Goal: Task Accomplishment & Management: Complete application form

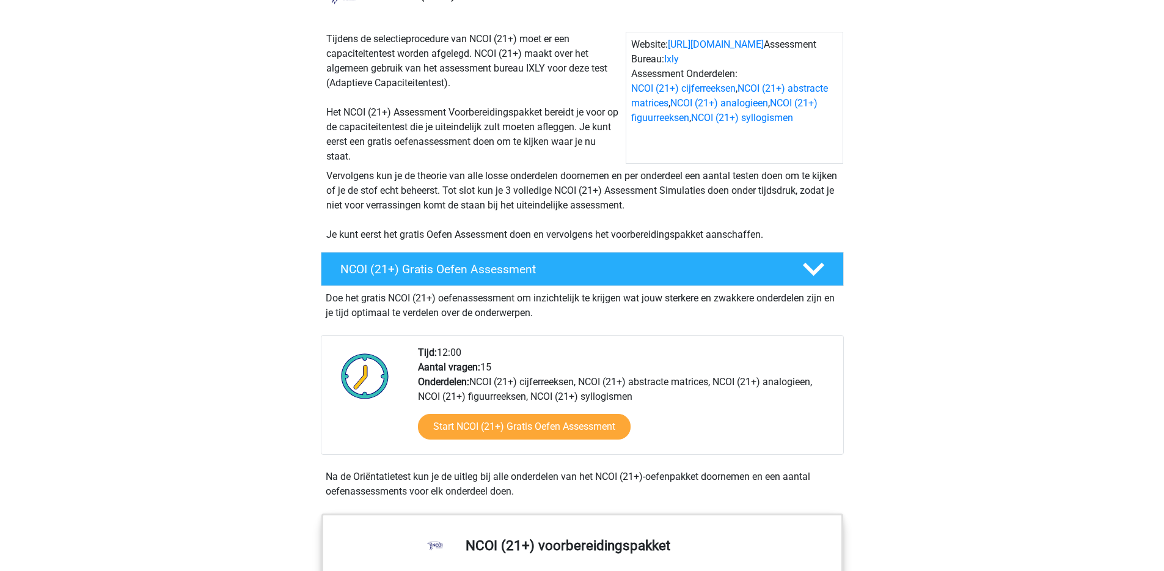
scroll to position [140, 0]
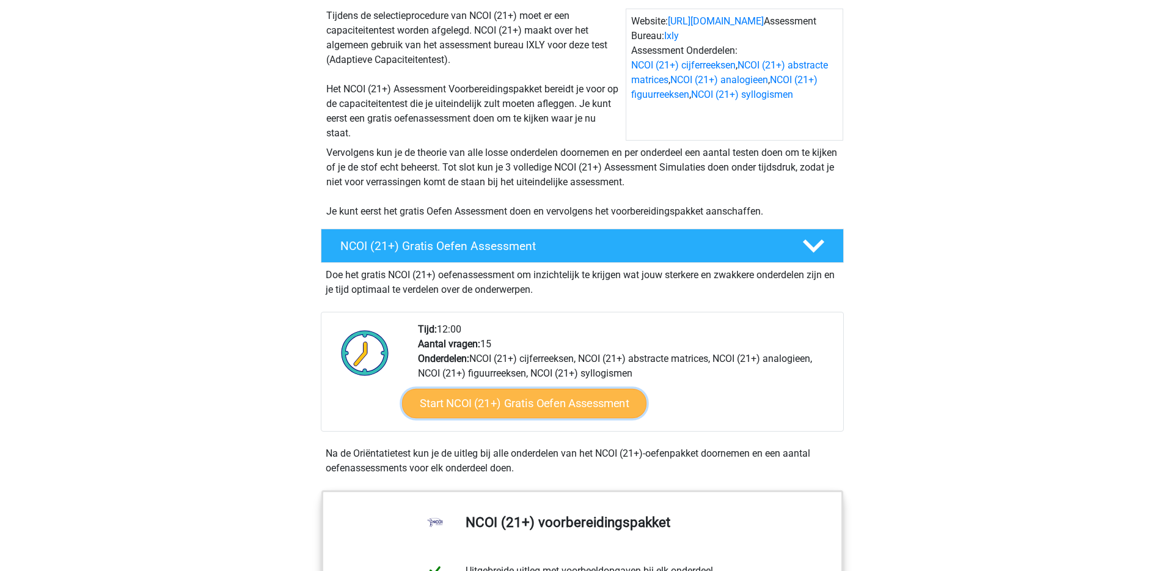
click at [591, 403] on link "Start NCOI (21+) Gratis Oefen Assessment" at bounding box center [523, 403] width 244 height 29
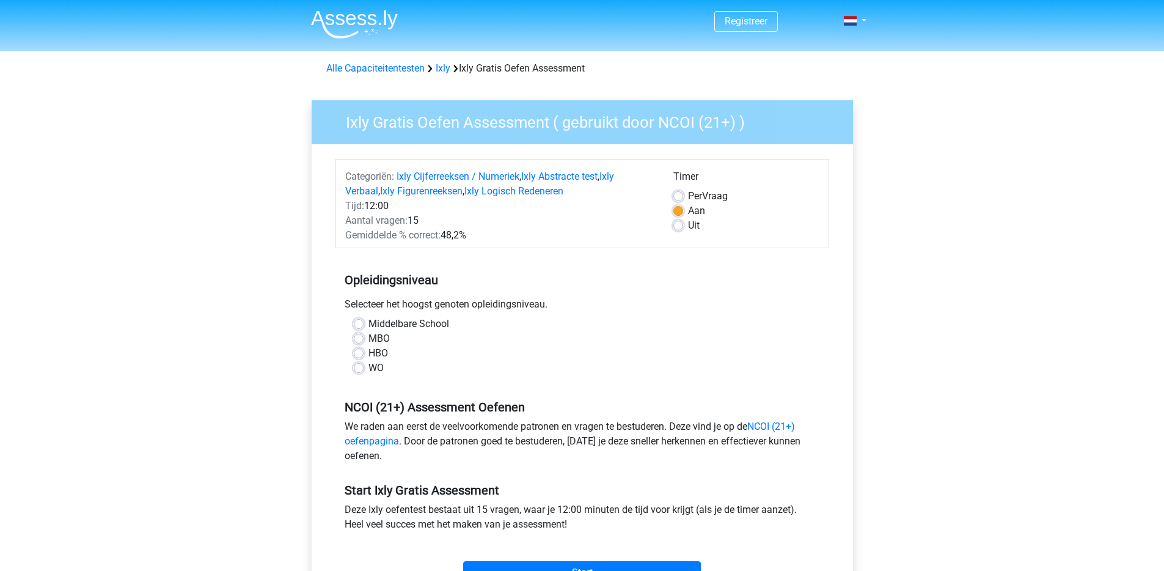
click at [368, 350] on label "HBO" at bounding box center [378, 353] width 20 height 15
click at [361, 350] on input "HBO" at bounding box center [359, 352] width 10 height 12
radio input "true"
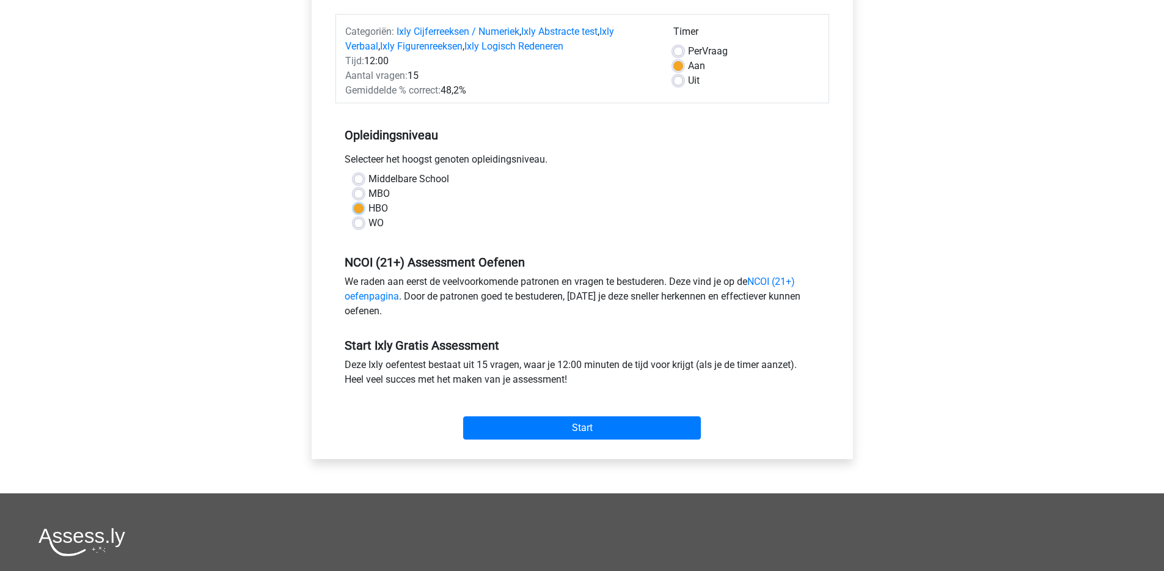
scroll to position [147, 0]
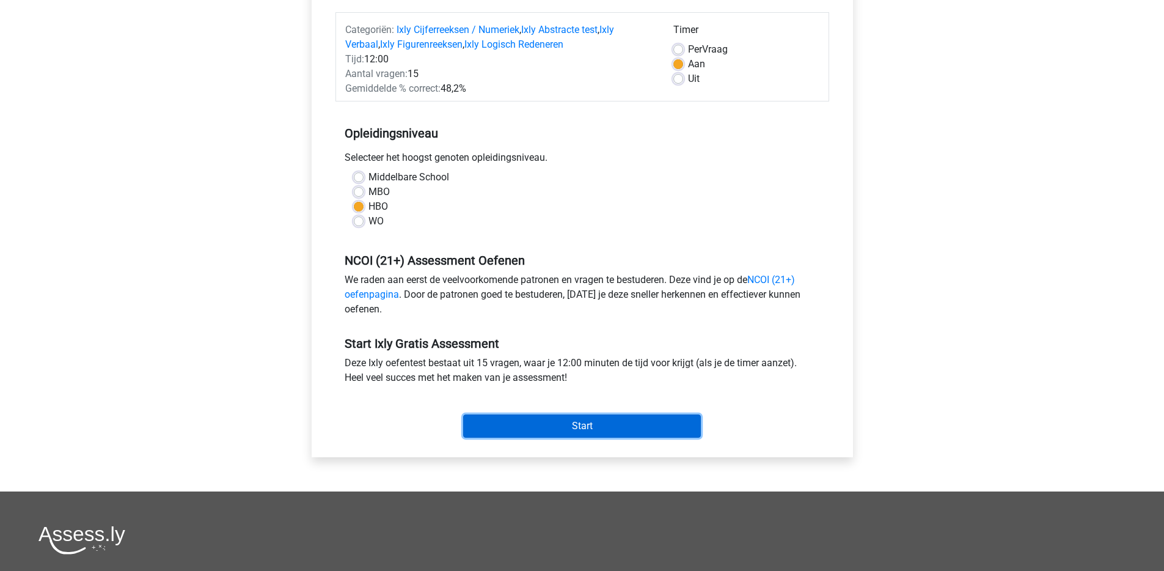
click at [629, 423] on input "Start" at bounding box center [582, 425] width 238 height 23
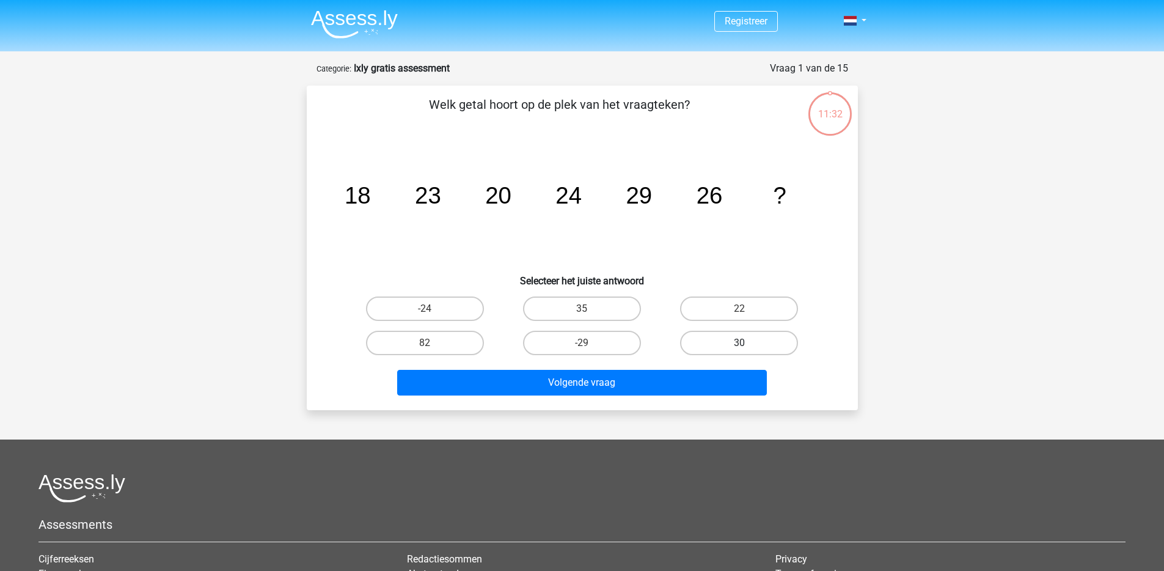
click at [762, 345] on label "30" at bounding box center [739, 343] width 118 height 24
click at [747, 345] on input "30" at bounding box center [743, 347] width 8 height 8
radio input "true"
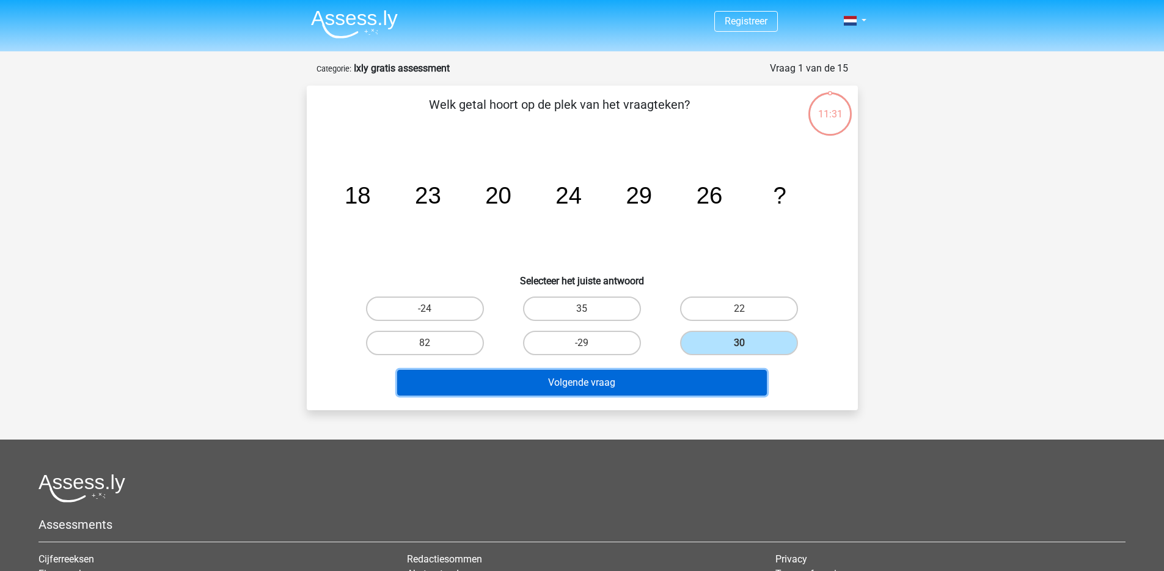
click at [665, 387] on button "Volgende vraag" at bounding box center [582, 383] width 370 height 26
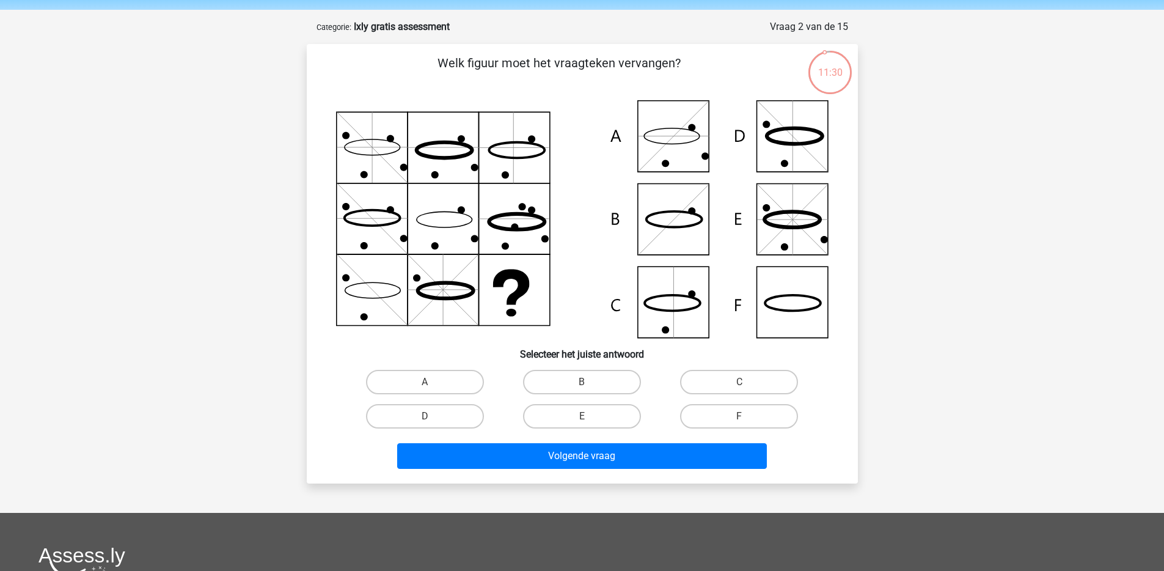
scroll to position [39, 0]
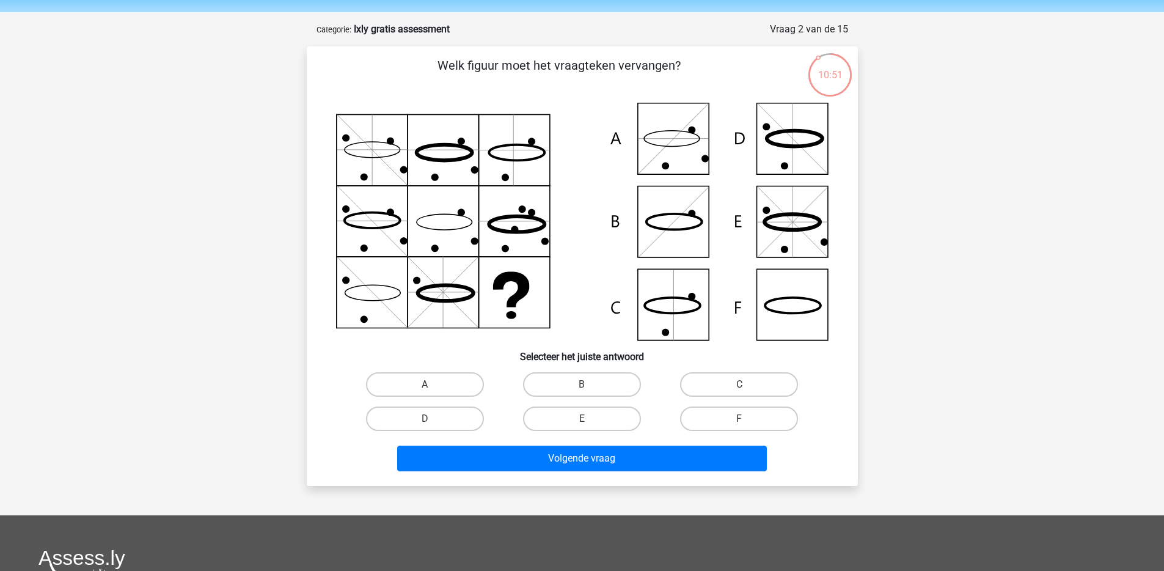
click at [782, 302] on icon at bounding box center [582, 222] width 493 height 238
click at [715, 417] on label "F" at bounding box center [739, 418] width 118 height 24
click at [739, 419] on input "F" at bounding box center [743, 423] width 8 height 8
radio input "true"
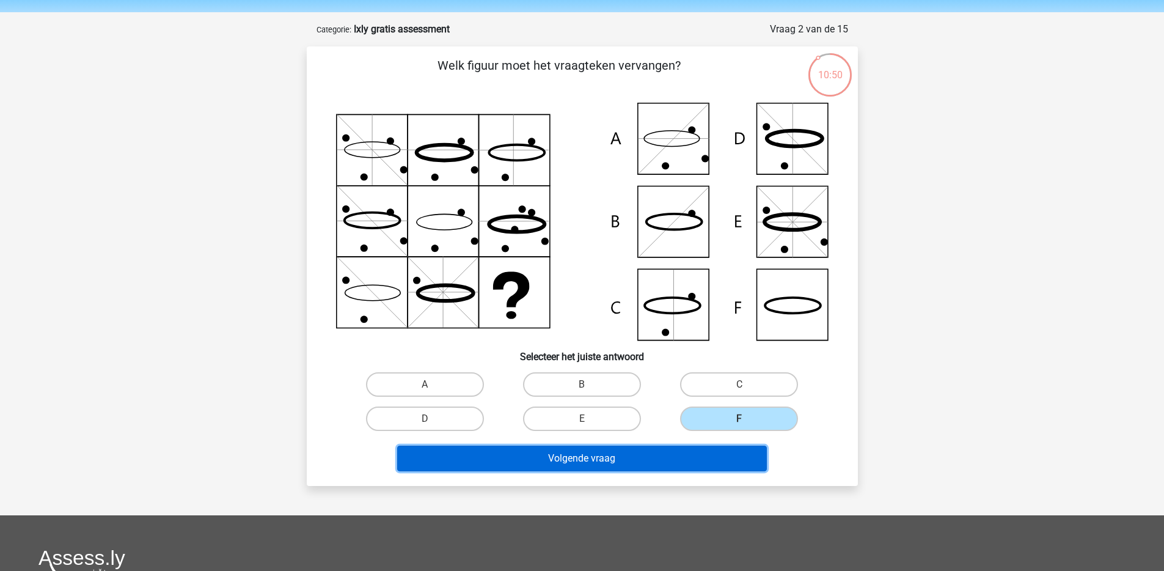
click at [692, 461] on button "Volgende vraag" at bounding box center [582, 458] width 370 height 26
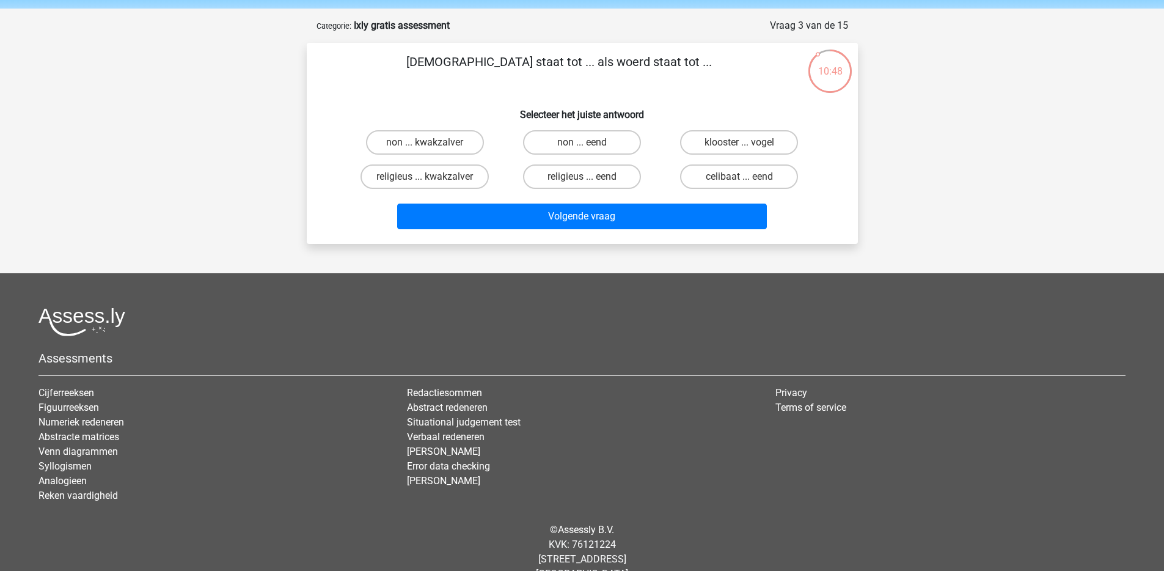
scroll to position [42, 0]
click at [629, 177] on label "religieus ... eend" at bounding box center [582, 177] width 118 height 24
click at [590, 177] on input "religieus ... eend" at bounding box center [586, 181] width 8 height 8
radio input "true"
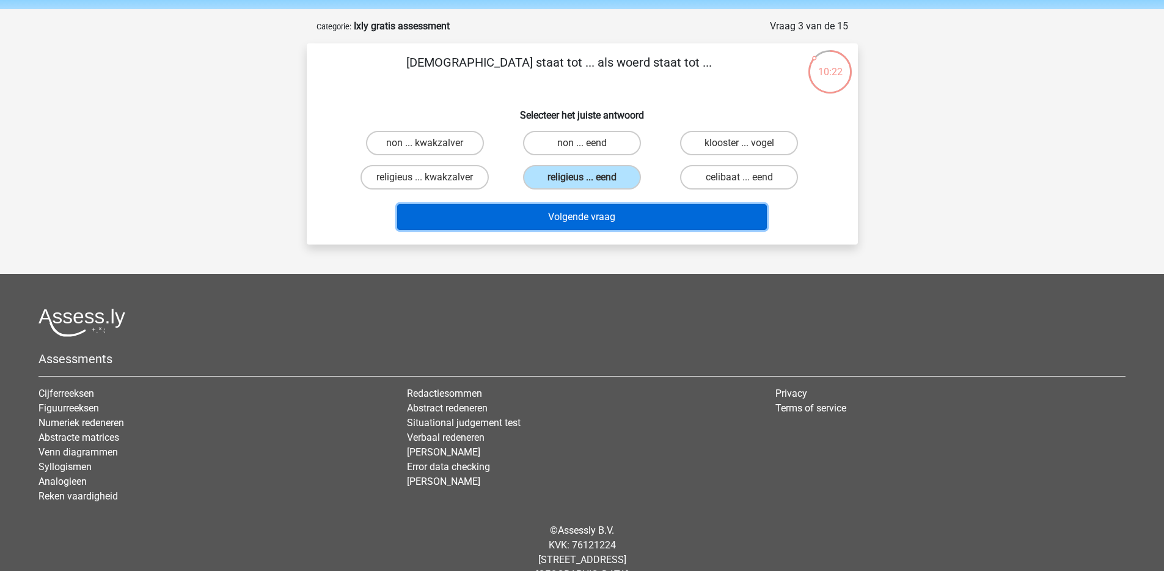
click at [639, 221] on button "Volgende vraag" at bounding box center [582, 217] width 370 height 26
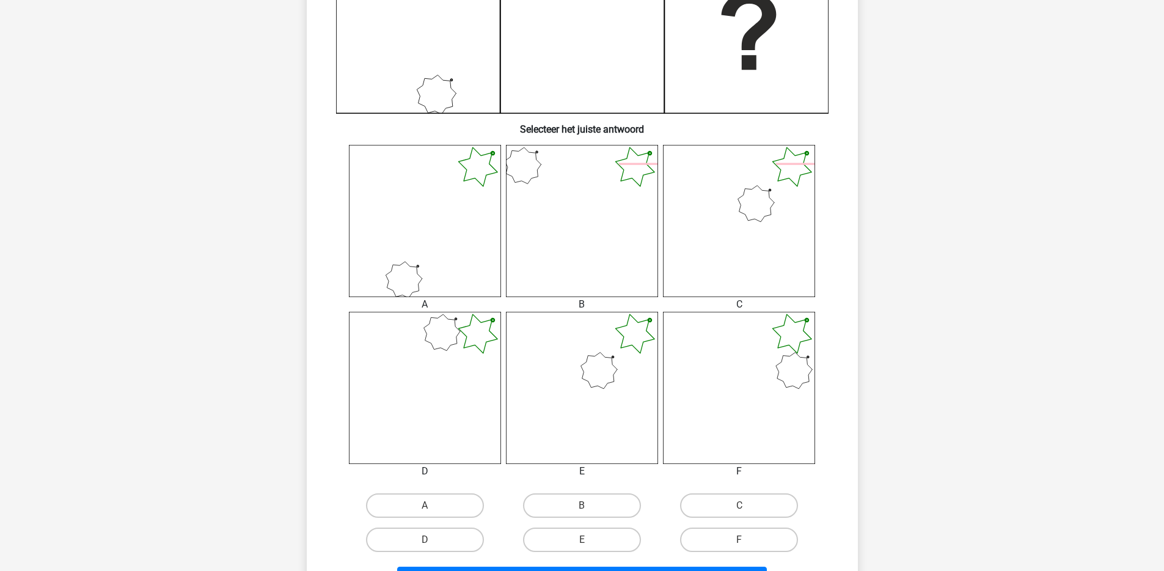
scroll to position [409, 0]
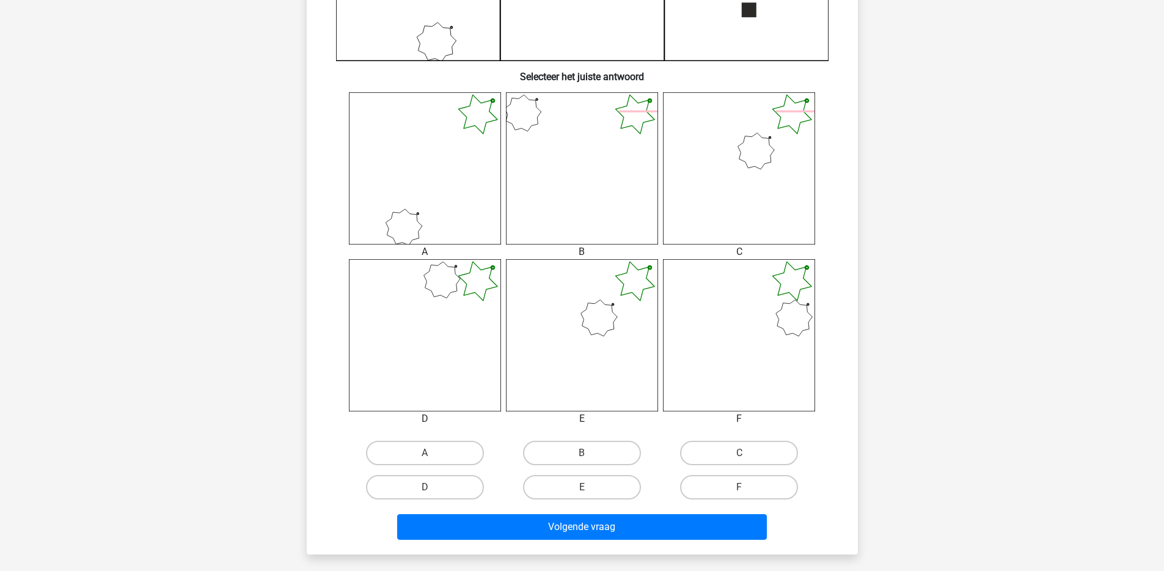
click at [588, 490] on input "E" at bounding box center [586, 491] width 8 height 8
radio input "true"
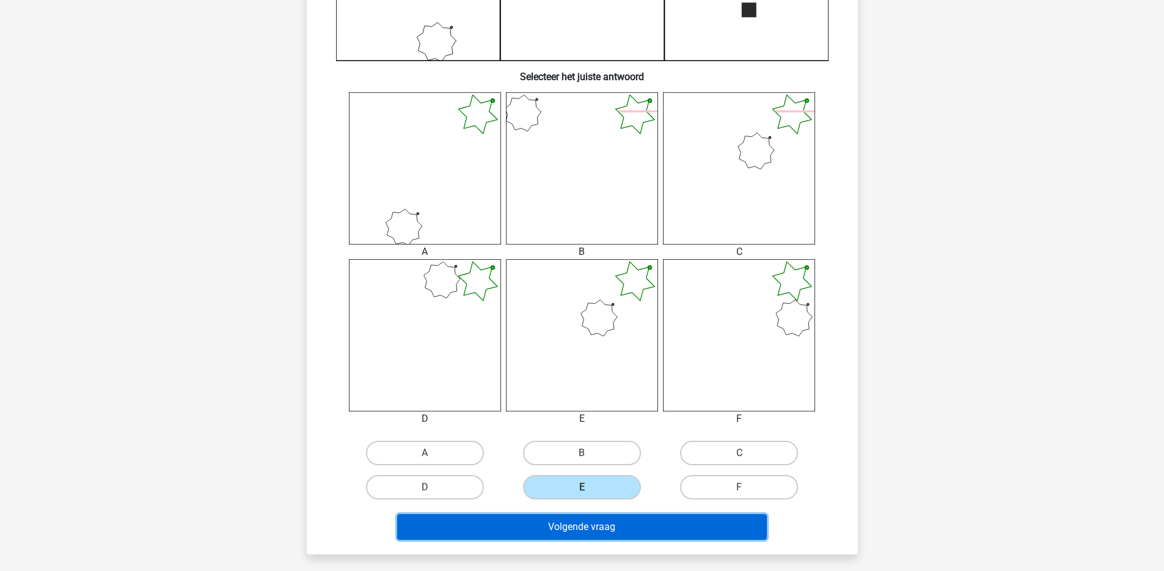
click at [607, 524] on button "Volgende vraag" at bounding box center [582, 527] width 370 height 26
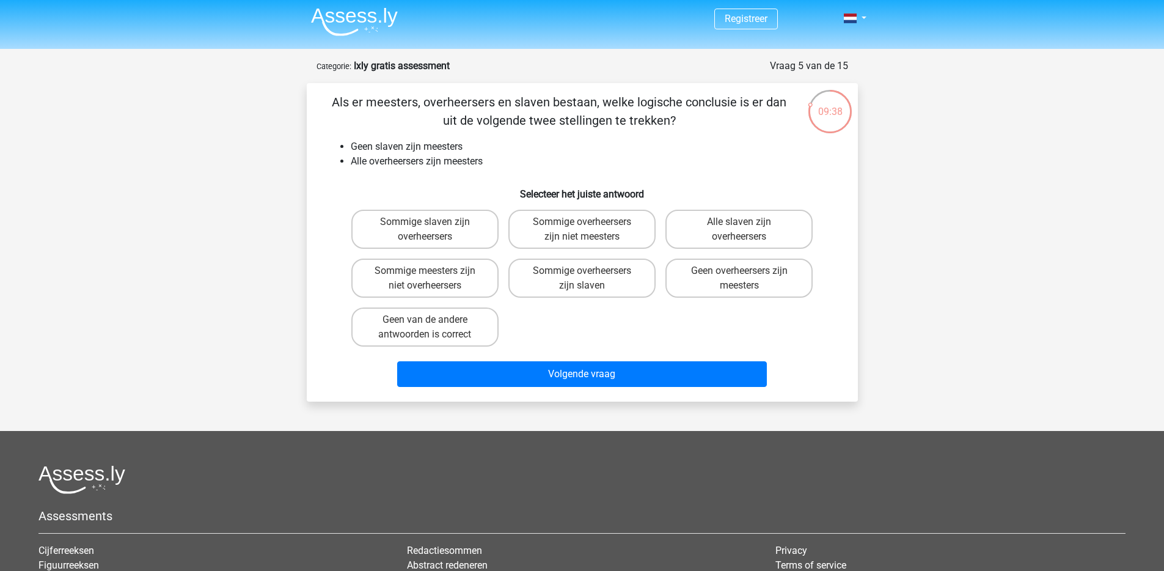
scroll to position [0, 0]
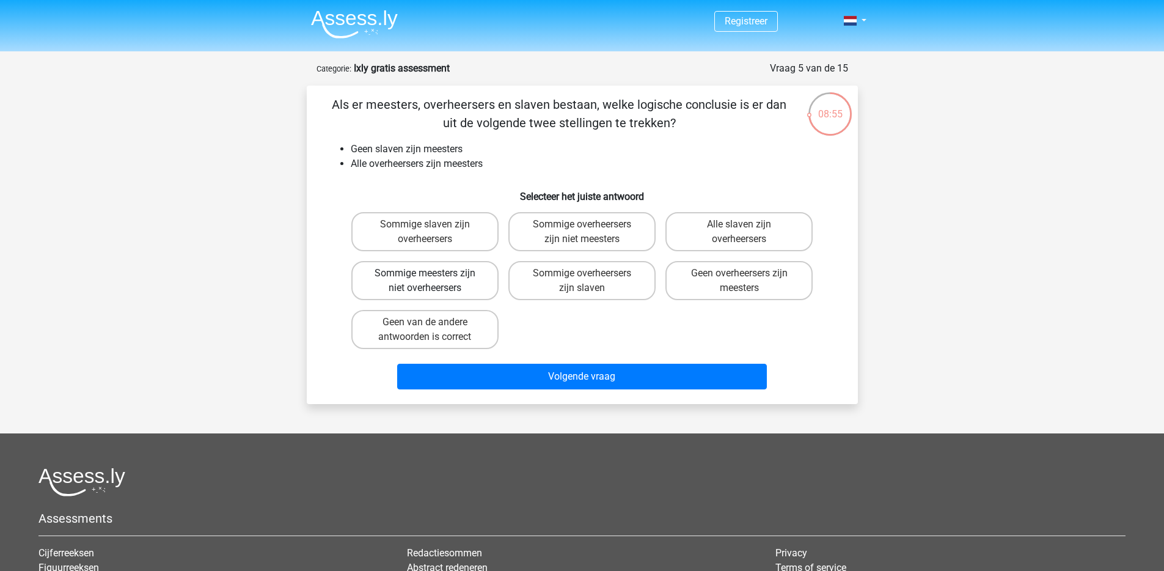
click at [479, 288] on label "Sommige meesters zijn niet overheersers" at bounding box center [424, 280] width 147 height 39
click at [433, 281] on input "Sommige meesters zijn niet overheersers" at bounding box center [429, 277] width 8 height 8
radio input "true"
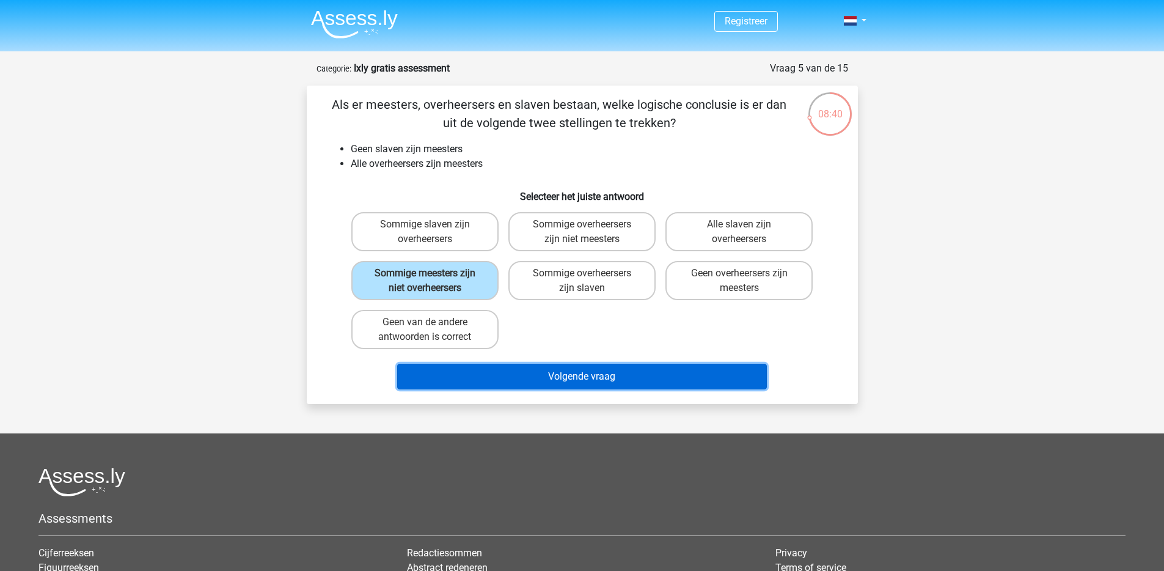
click at [552, 378] on button "Volgende vraag" at bounding box center [582, 377] width 370 height 26
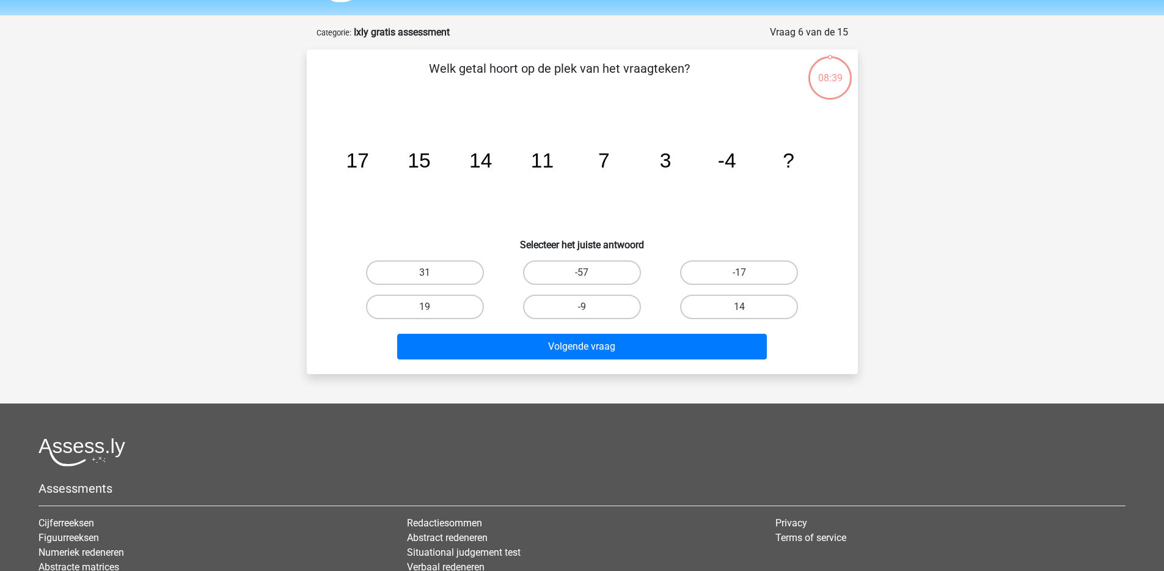
scroll to position [23, 0]
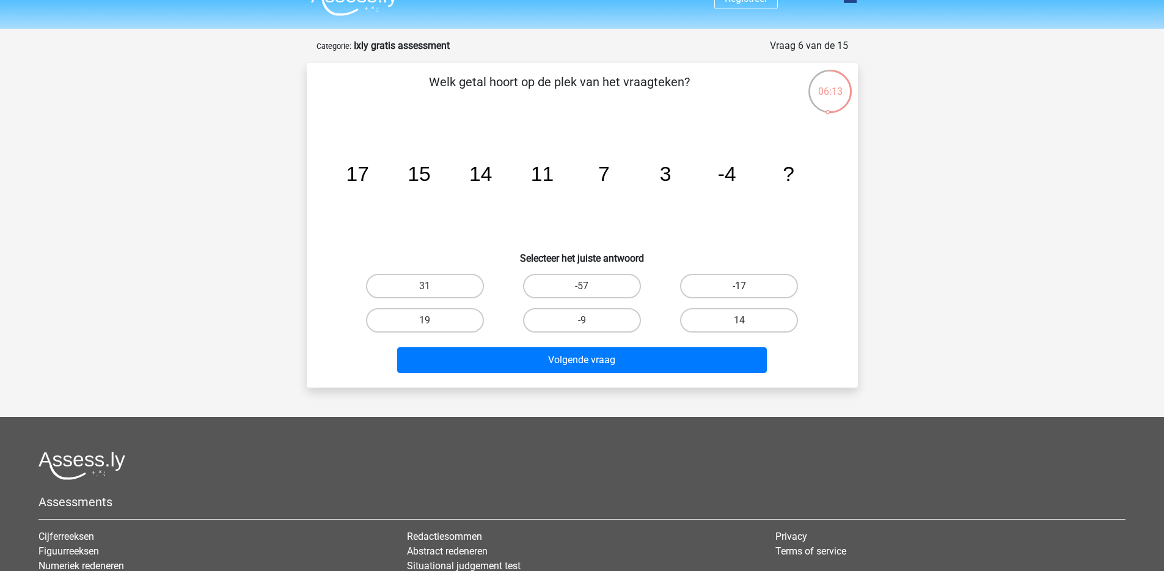
click at [749, 282] on label "-17" at bounding box center [739, 286] width 118 height 24
click at [747, 286] on input "-17" at bounding box center [743, 290] width 8 height 8
radio input "true"
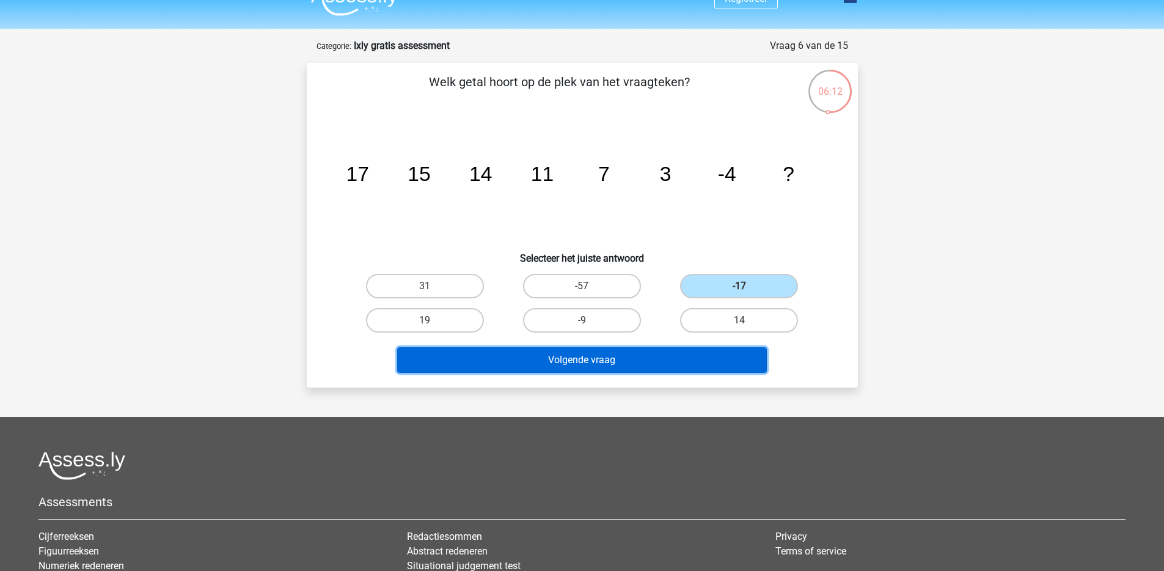
click at [638, 361] on button "Volgende vraag" at bounding box center [582, 360] width 370 height 26
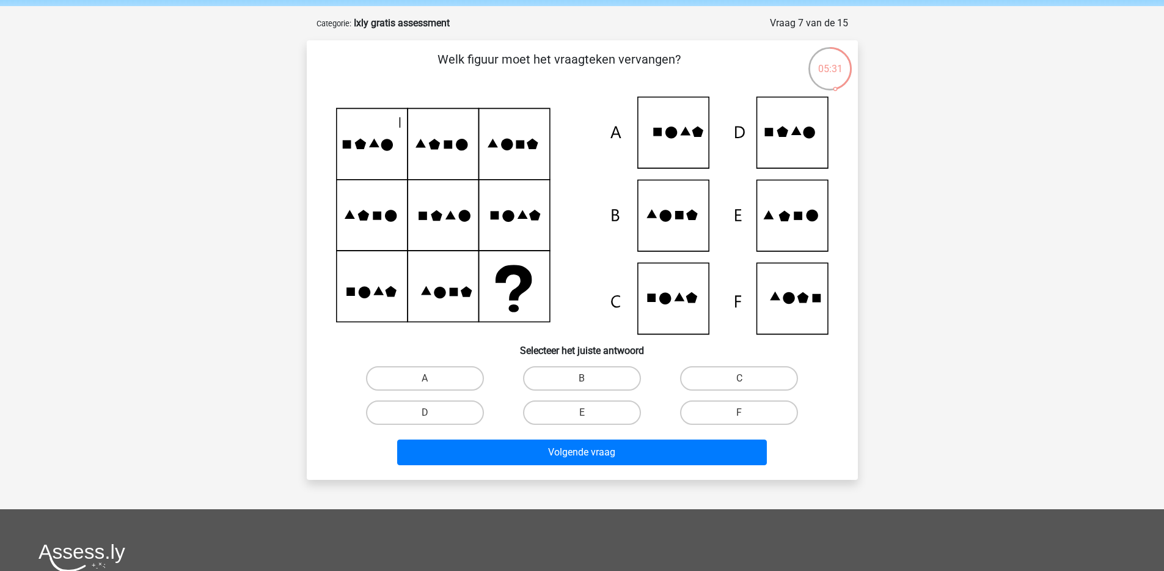
scroll to position [37, 0]
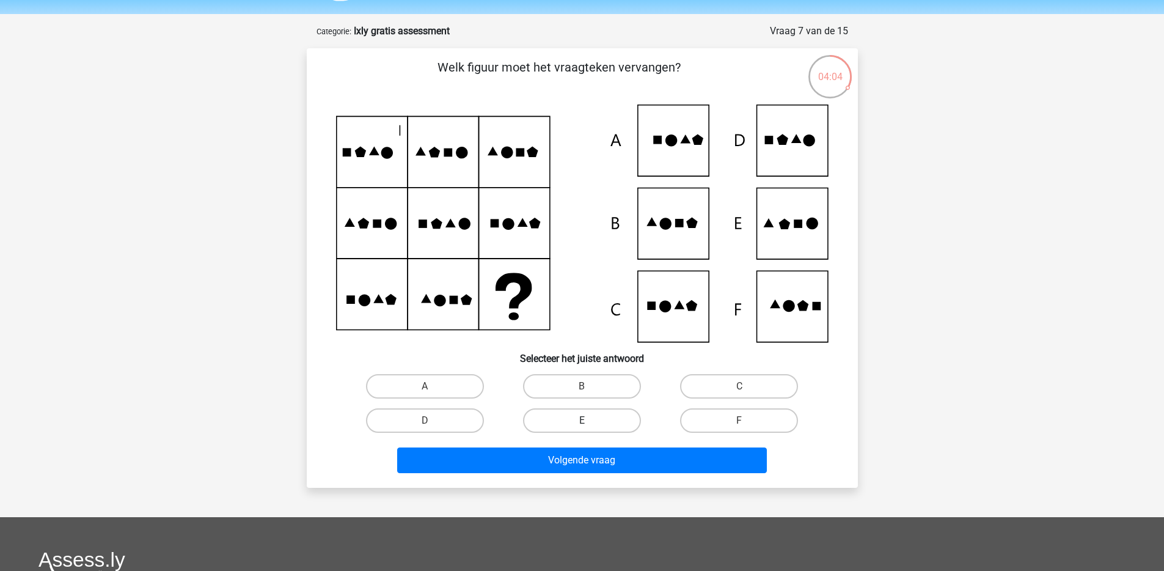
click at [546, 418] on label "E" at bounding box center [582, 420] width 118 height 24
click at [582, 420] on input "E" at bounding box center [586, 424] width 8 height 8
radio input "true"
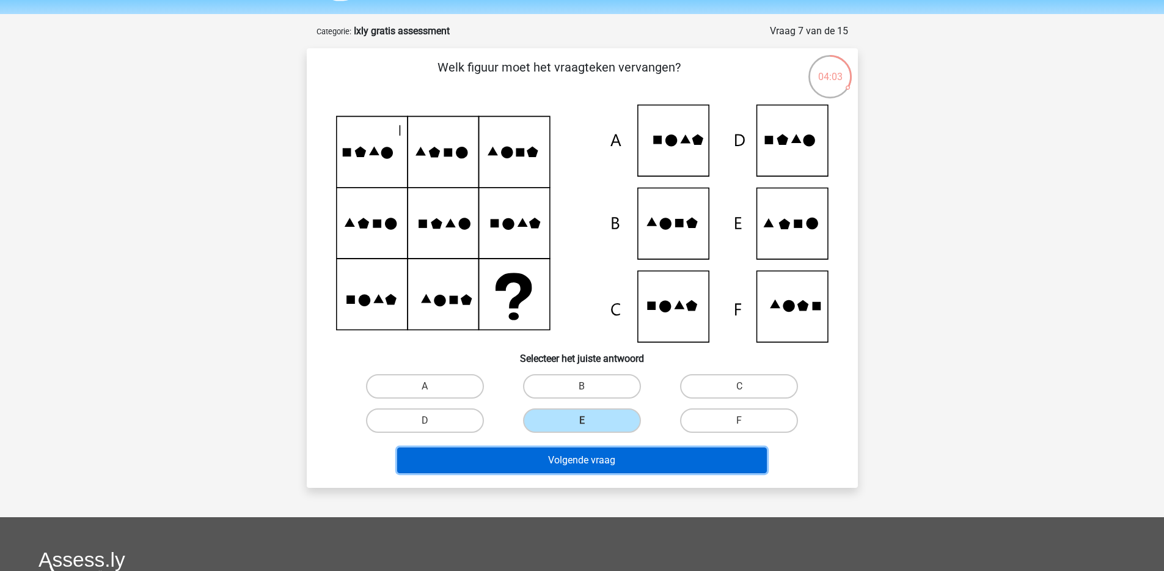
click at [574, 466] on button "Volgende vraag" at bounding box center [582, 460] width 370 height 26
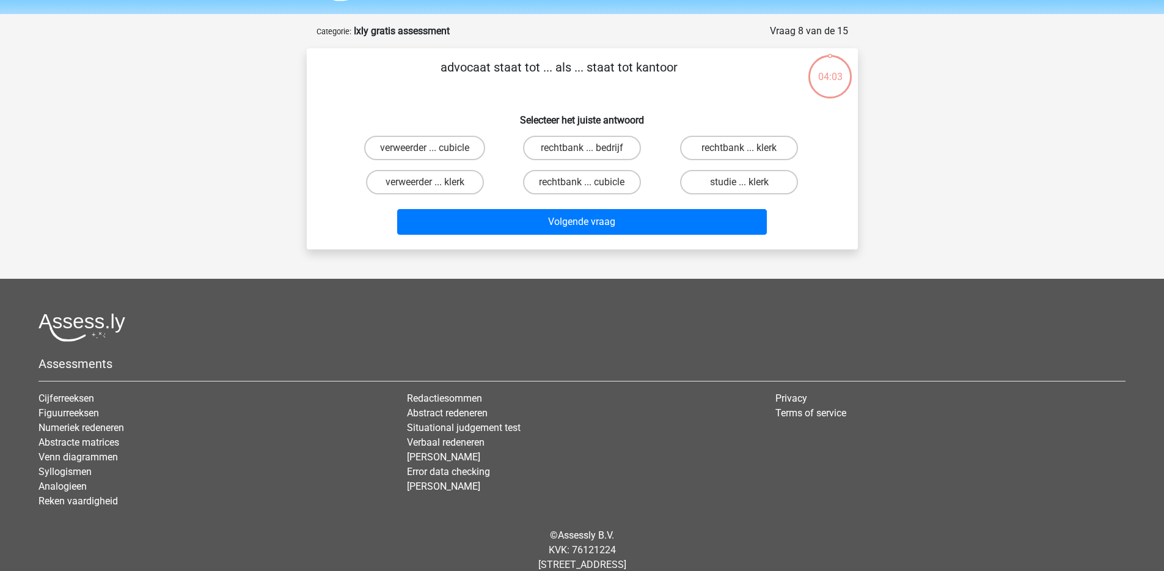
scroll to position [61, 0]
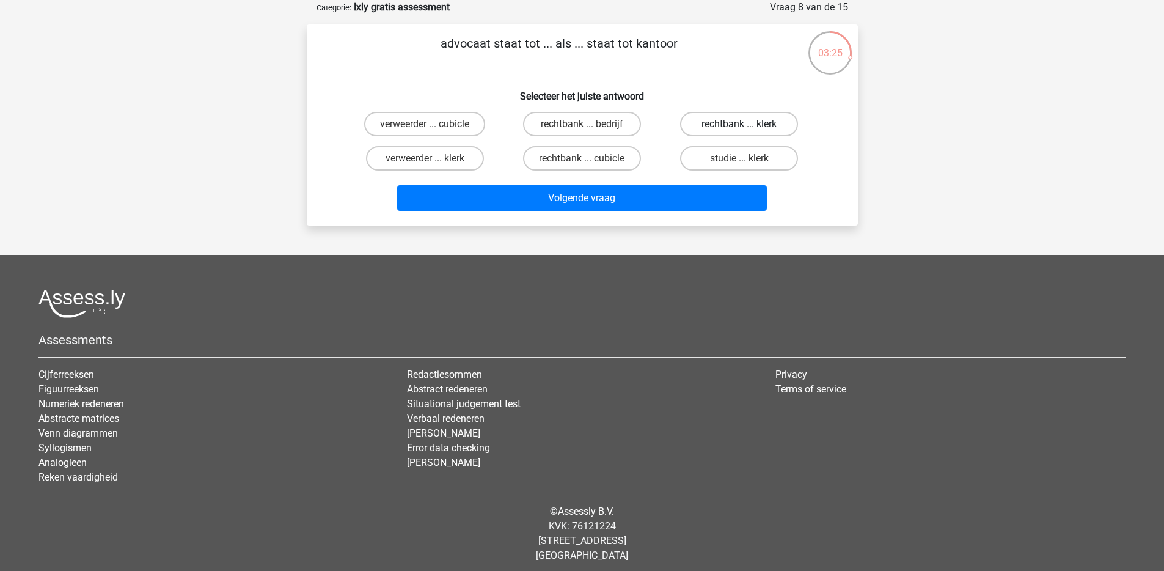
click at [727, 128] on label "rechtbank ... klerk" at bounding box center [739, 124] width 118 height 24
click at [739, 128] on input "rechtbank ... klerk" at bounding box center [743, 128] width 8 height 8
radio input "true"
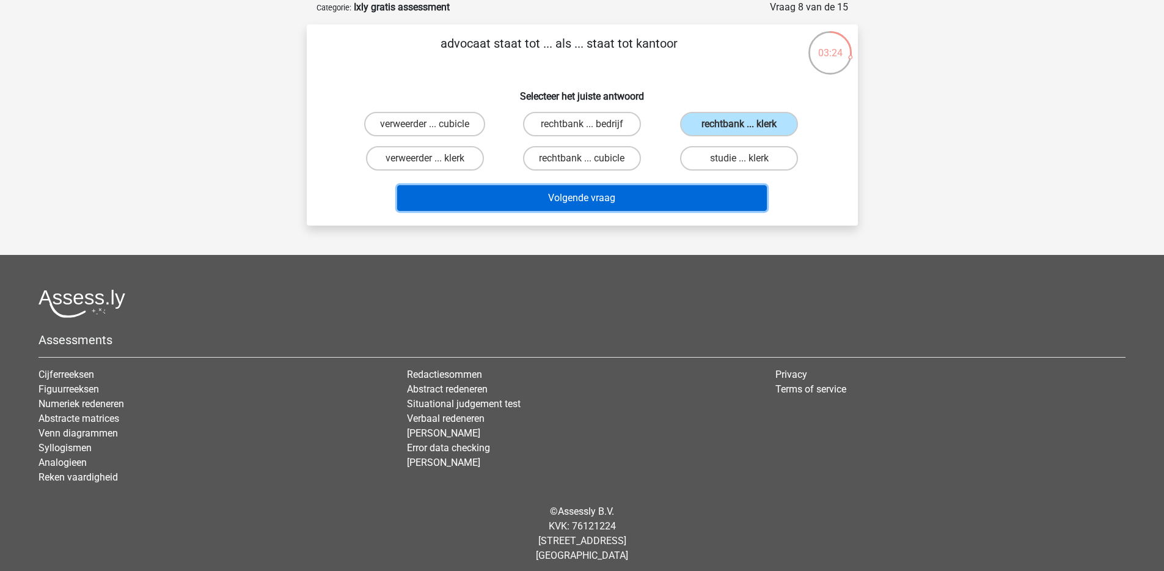
click at [665, 188] on button "Volgende vraag" at bounding box center [582, 198] width 370 height 26
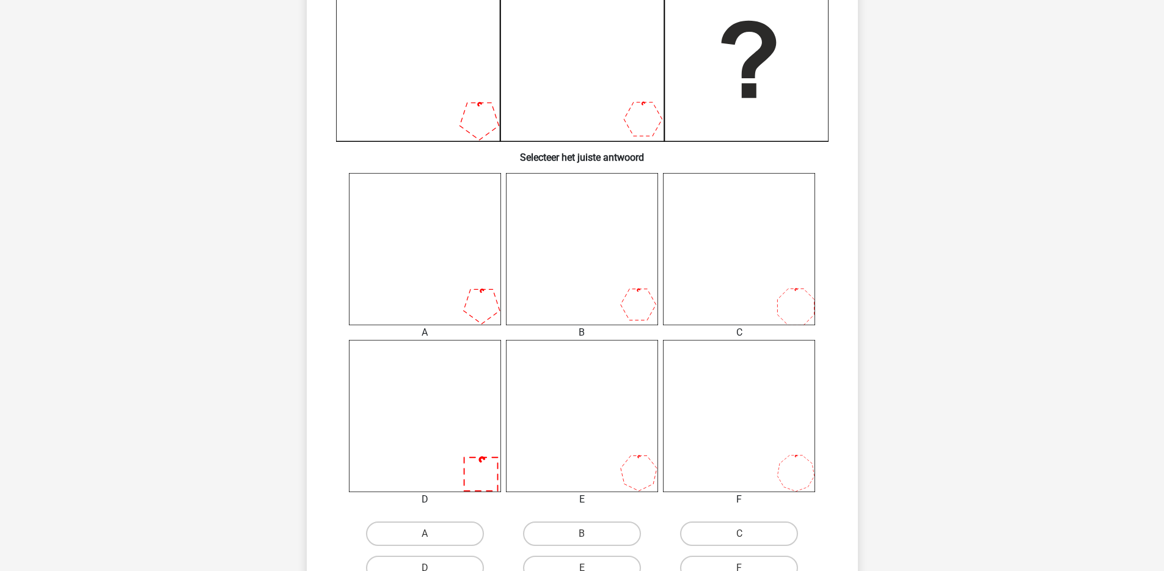
scroll to position [329, 0]
click at [467, 405] on icon at bounding box center [425, 415] width 152 height 152
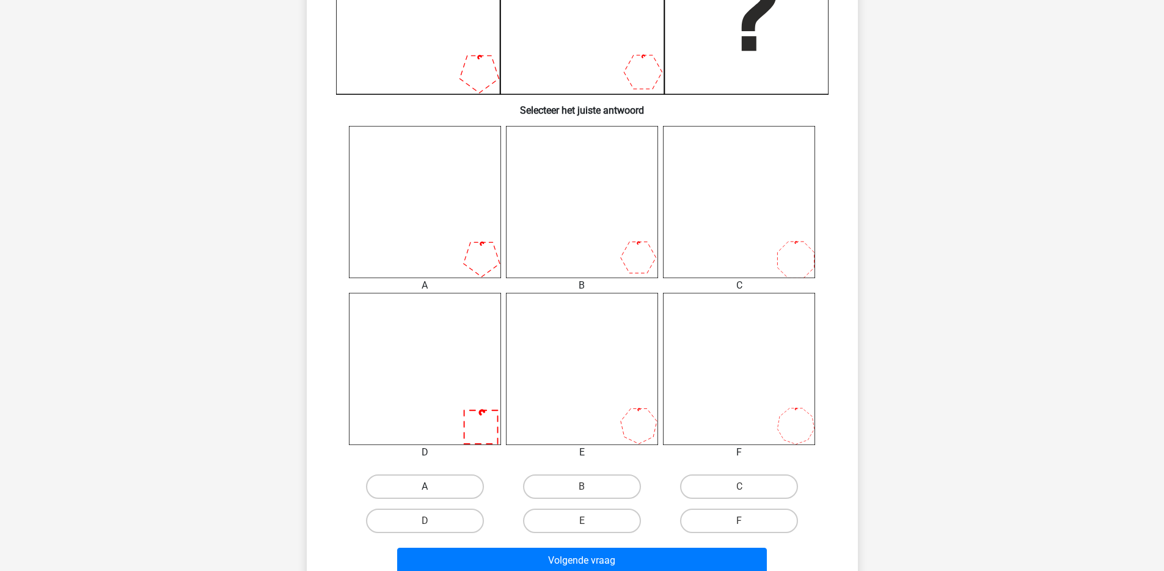
scroll to position [377, 0]
click at [458, 513] on label "D" at bounding box center [425, 519] width 118 height 24
click at [433, 519] on input "D" at bounding box center [429, 523] width 8 height 8
radio input "true"
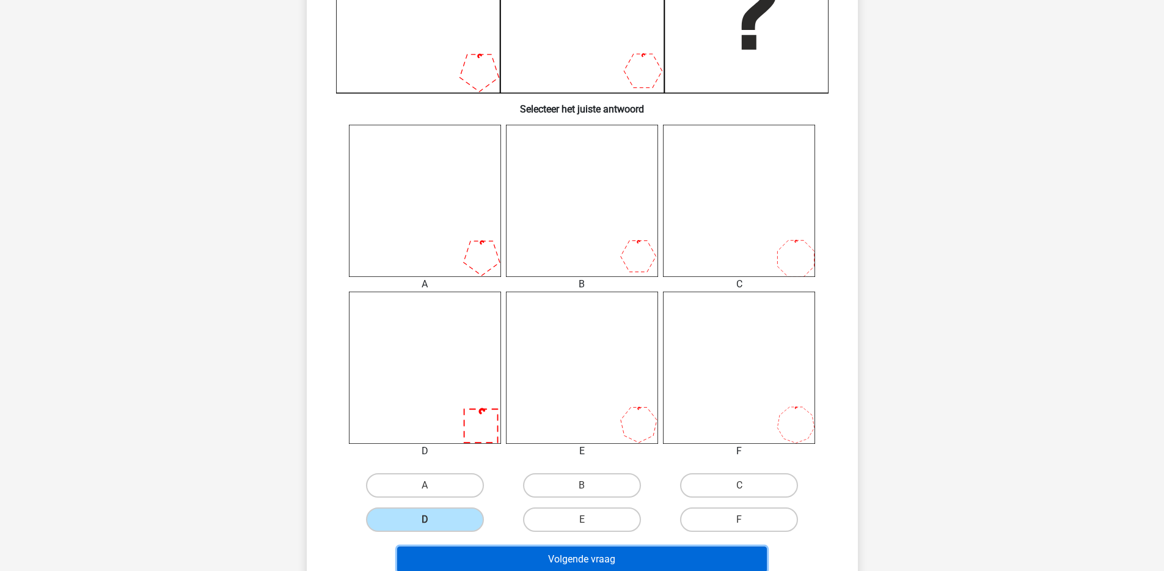
click at [543, 558] on button "Volgende vraag" at bounding box center [582, 559] width 370 height 26
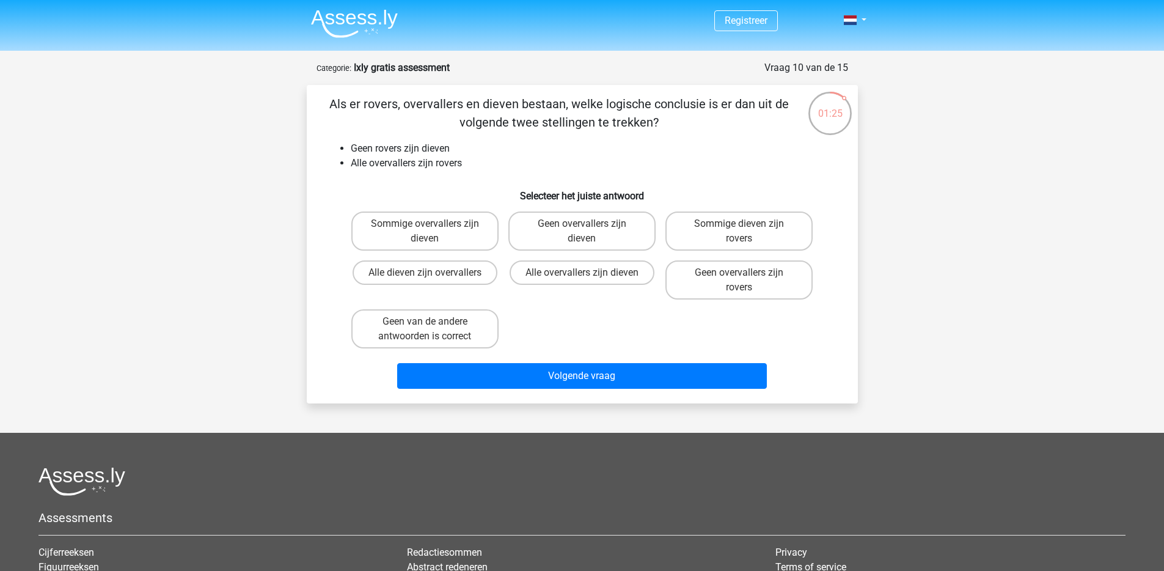
scroll to position [0, 0]
click at [461, 280] on label "Alle dieven zijn overvallers" at bounding box center [425, 273] width 145 height 24
click at [433, 280] on input "Alle dieven zijn overvallers" at bounding box center [429, 277] width 8 height 8
radio input "true"
click at [457, 238] on label "Sommige overvallers zijn dieven" at bounding box center [424, 231] width 147 height 39
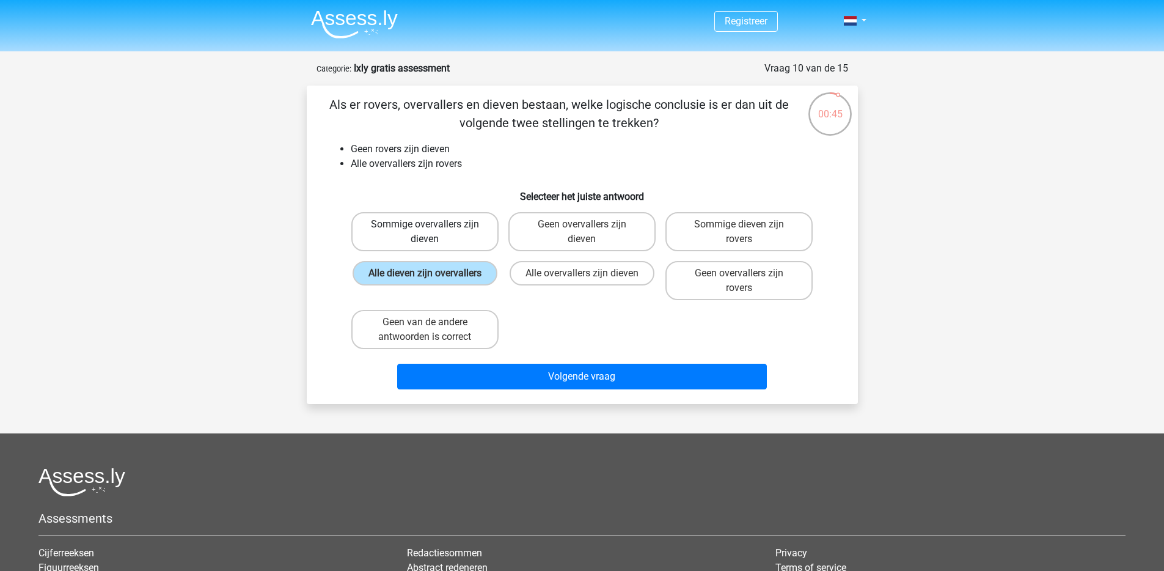
click at [433, 232] on input "Sommige overvallers zijn dieven" at bounding box center [429, 228] width 8 height 8
radio input "true"
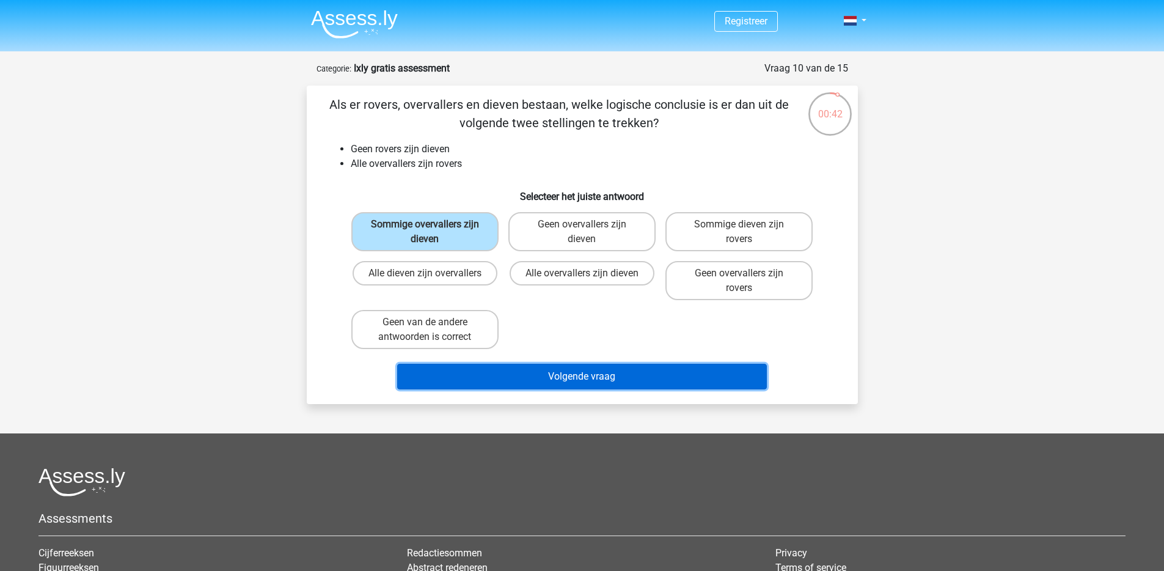
click at [555, 374] on button "Volgende vraag" at bounding box center [582, 377] width 370 height 26
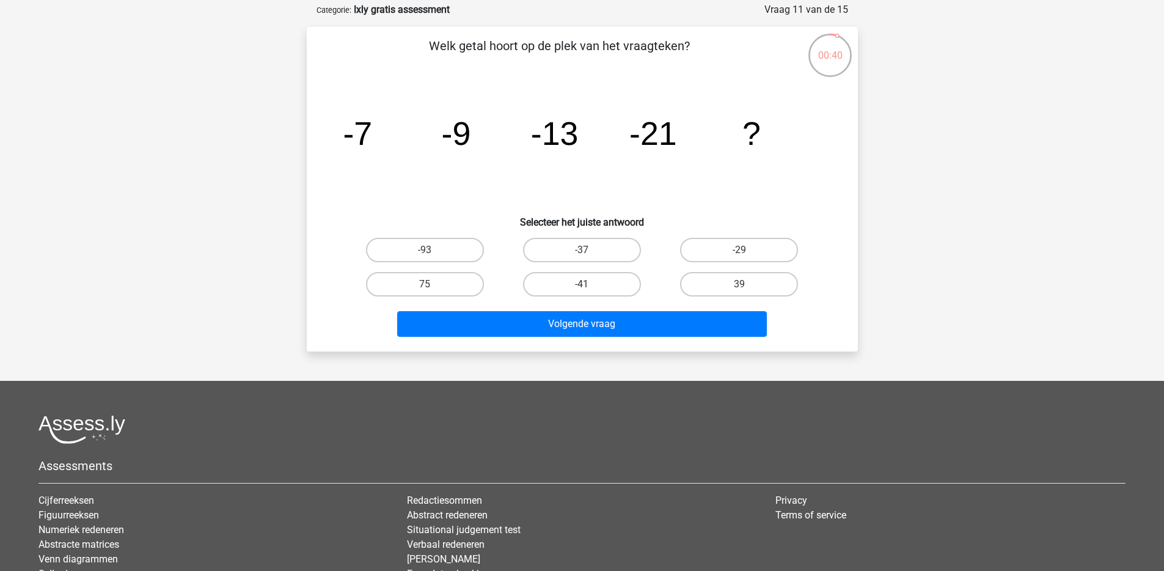
scroll to position [56, 0]
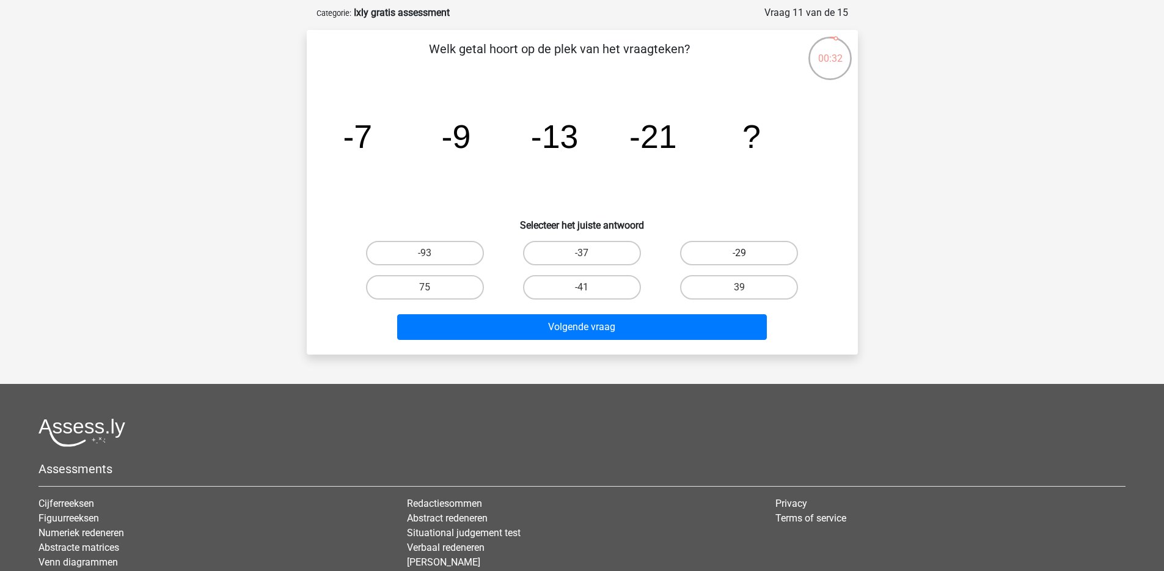
click at [737, 254] on label "-29" at bounding box center [739, 253] width 118 height 24
click at [739, 254] on input "-29" at bounding box center [743, 257] width 8 height 8
radio input "true"
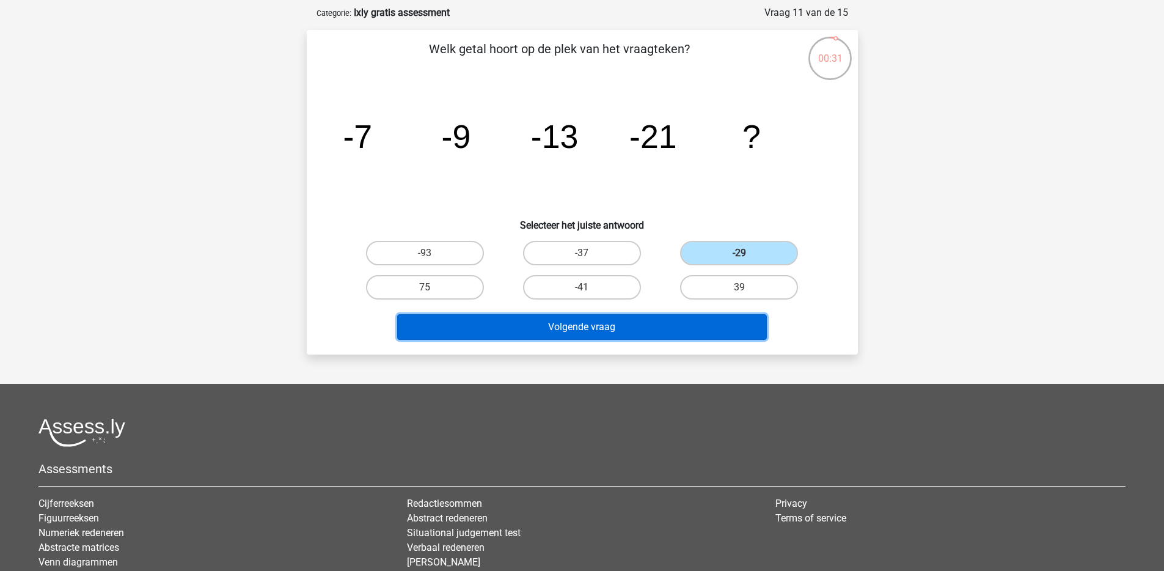
click at [664, 320] on button "Volgende vraag" at bounding box center [582, 327] width 370 height 26
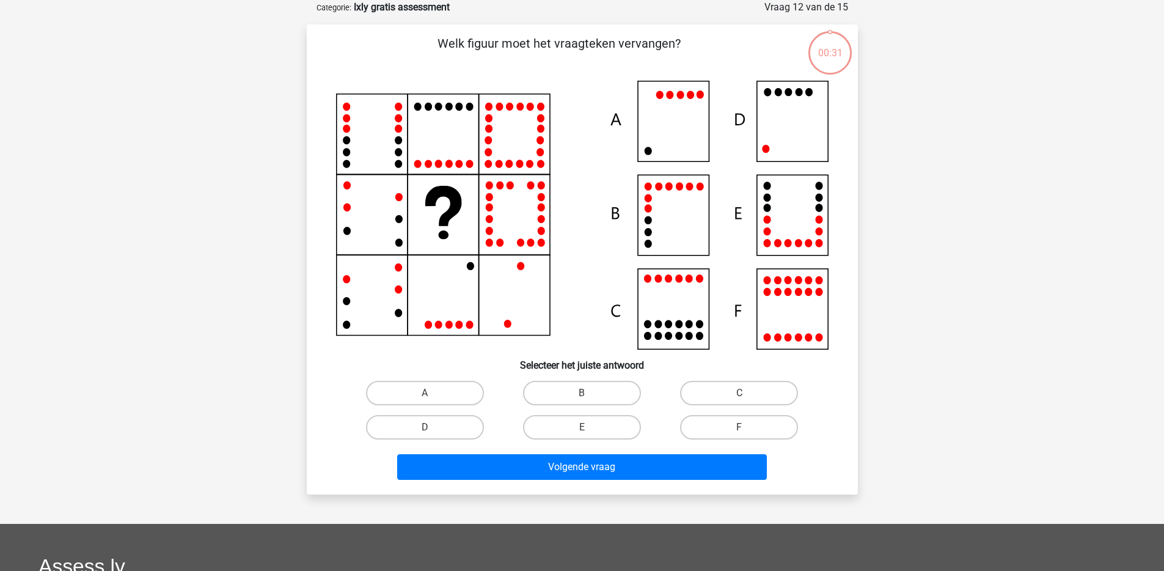
scroll to position [48, 0]
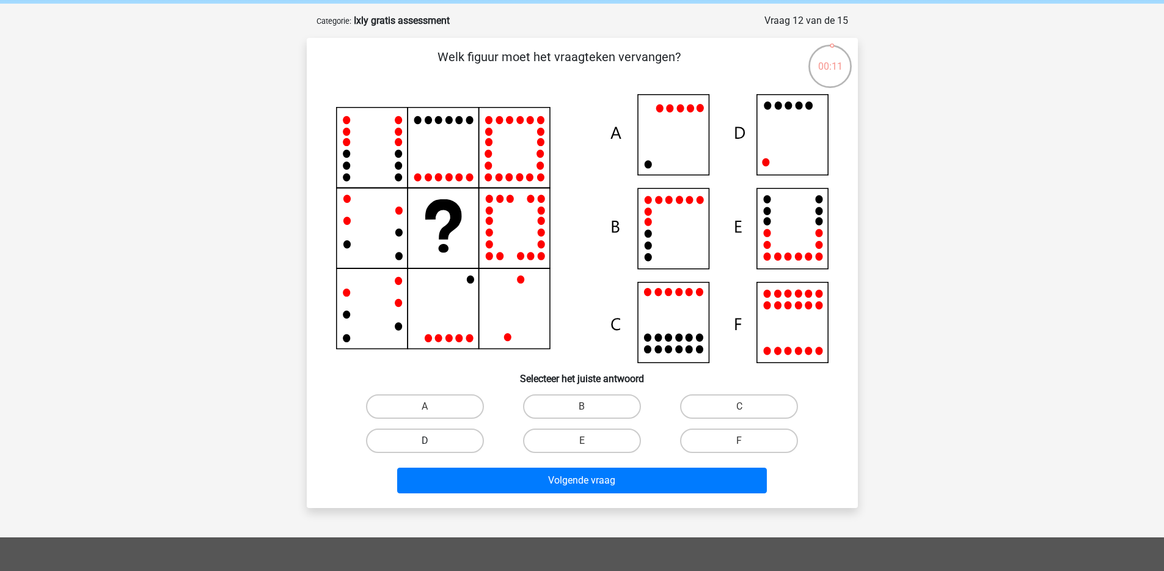
click at [405, 436] on label "D" at bounding box center [425, 440] width 118 height 24
click at [425, 441] on input "D" at bounding box center [429, 445] width 8 height 8
radio input "true"
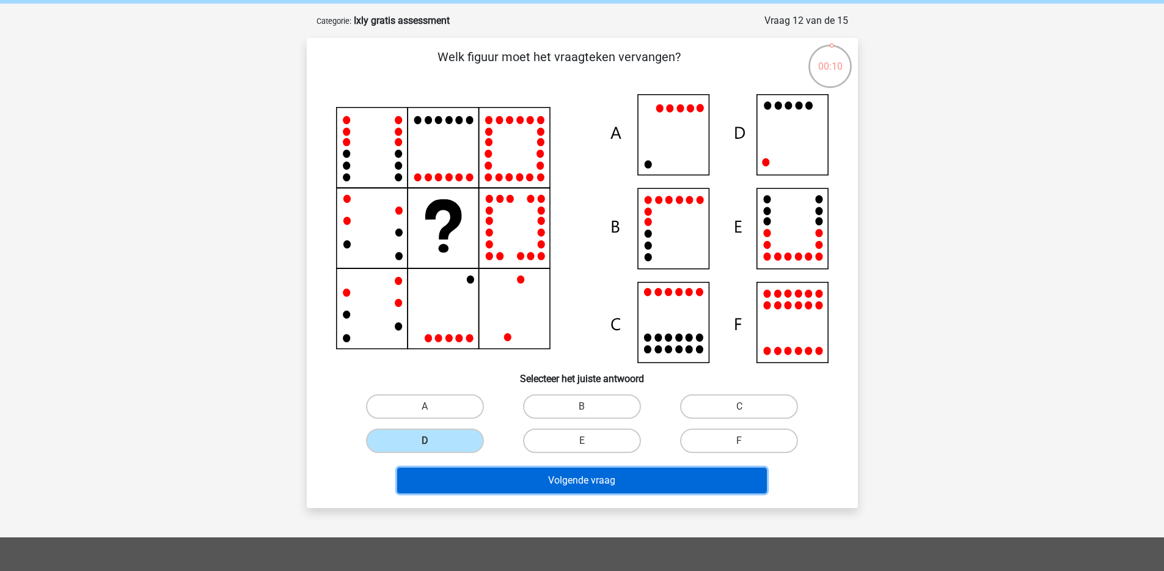
click at [501, 481] on button "Volgende vraag" at bounding box center [582, 480] width 370 height 26
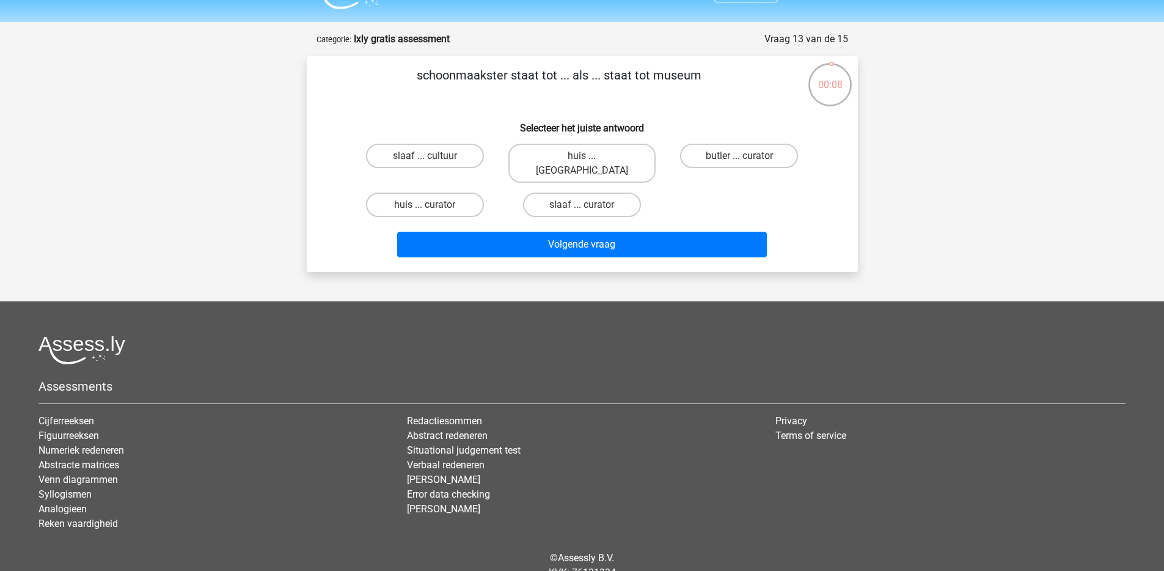
scroll to position [18, 0]
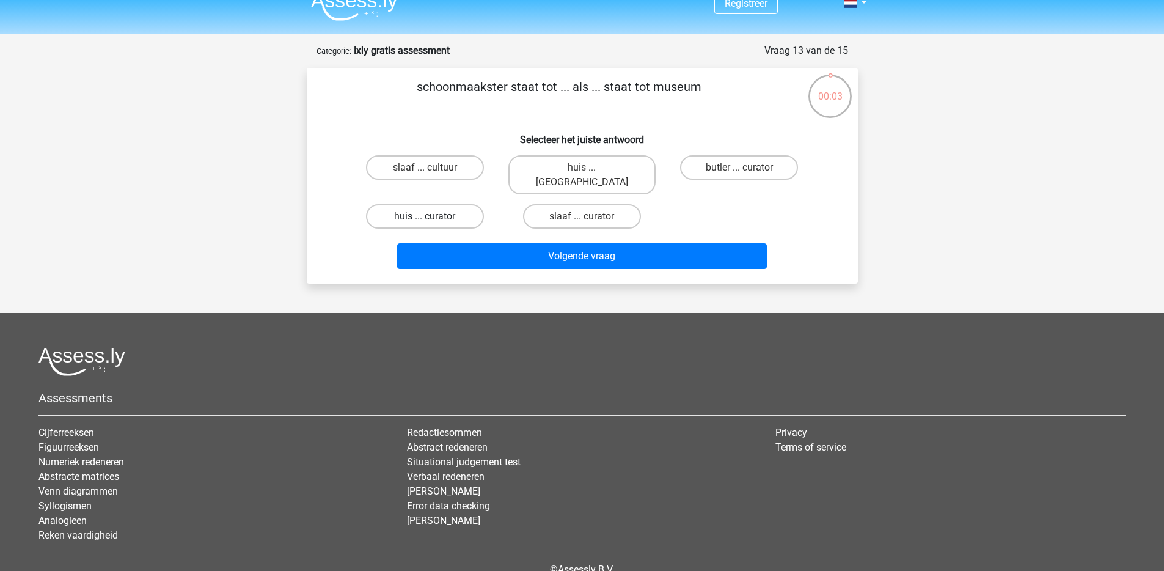
click at [457, 207] on label "huis ... curator" at bounding box center [425, 216] width 118 height 24
click at [433, 216] on input "huis ... curator" at bounding box center [429, 220] width 8 height 8
radio input "true"
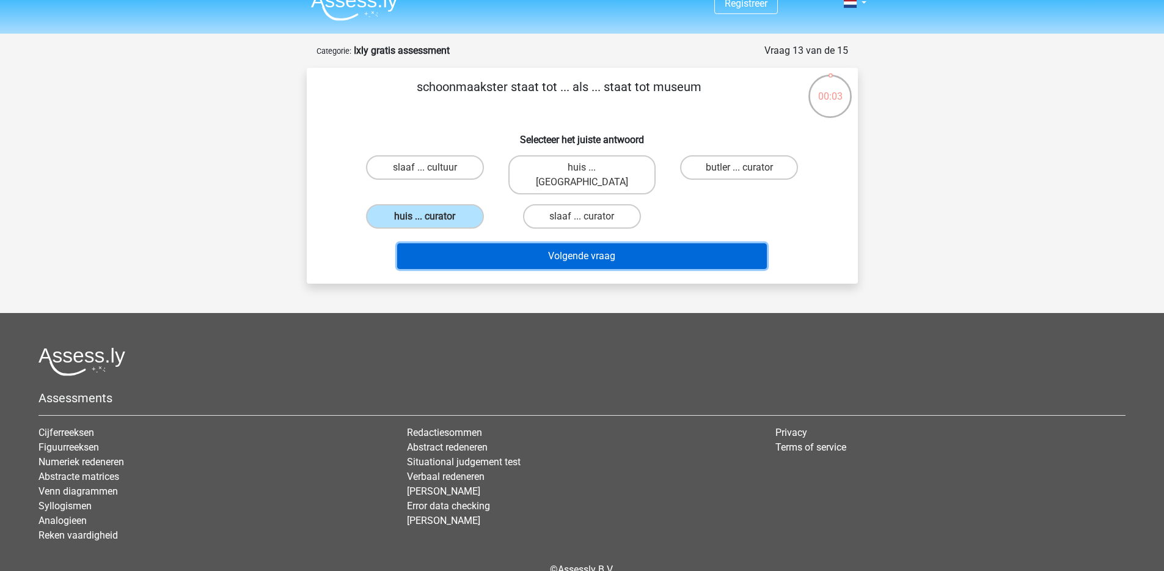
drag, startPoint x: 530, startPoint y: 233, endPoint x: 535, endPoint y: 241, distance: 9.9
click at [531, 243] on button "Volgende vraag" at bounding box center [582, 256] width 370 height 26
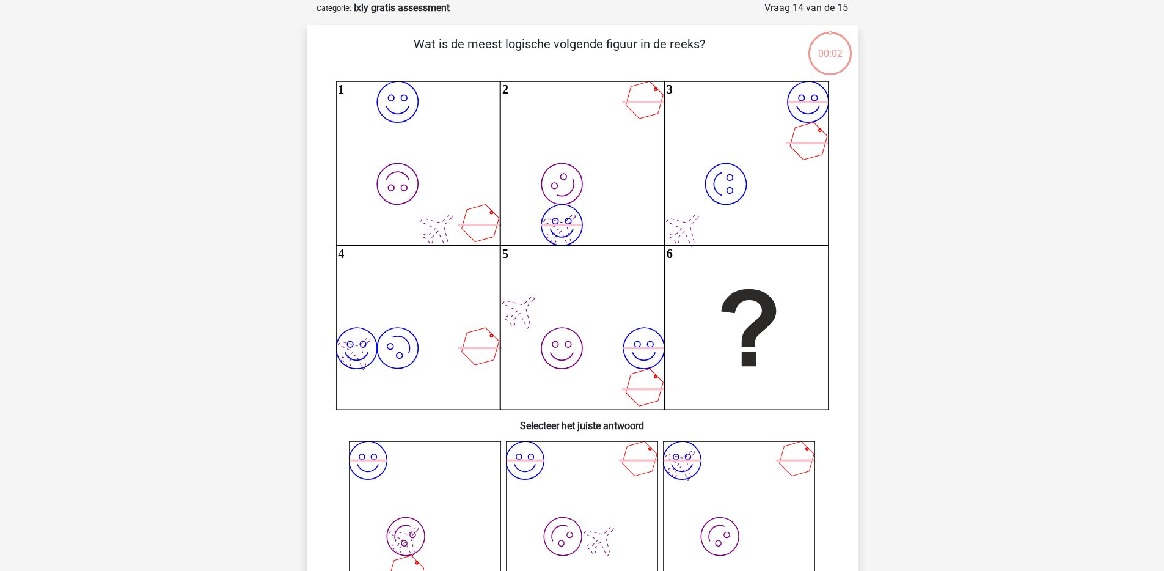
scroll to position [61, 0]
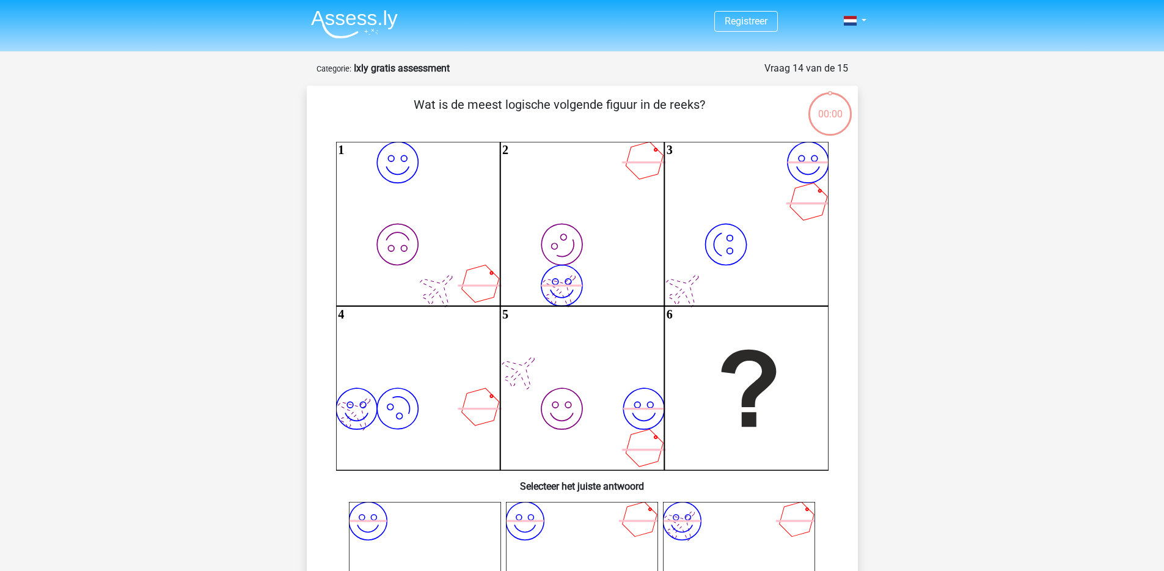
scroll to position [61, 0]
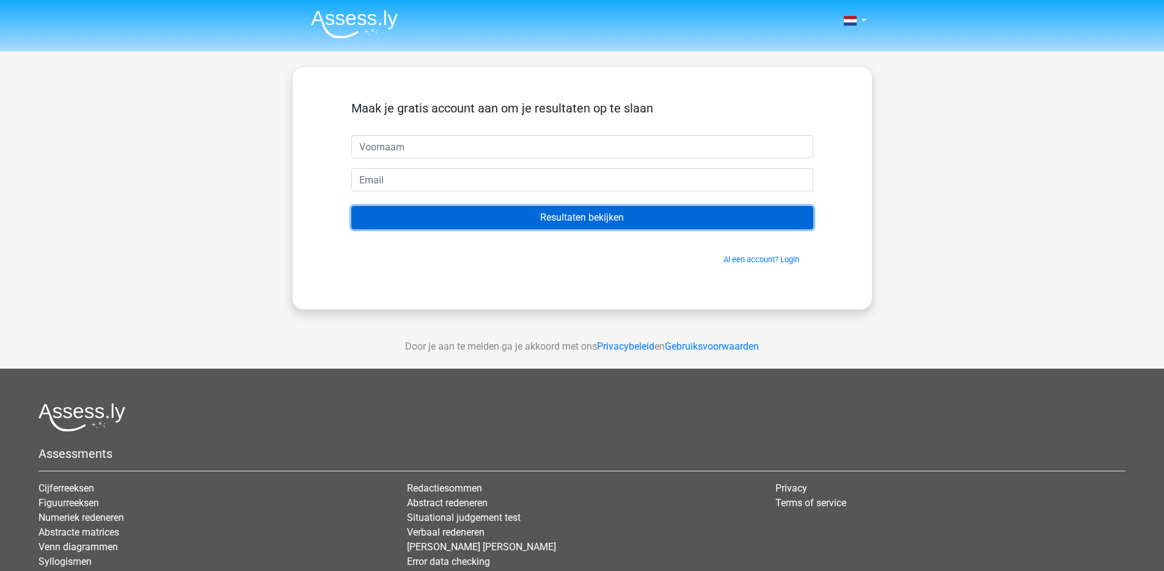
click at [640, 219] on input "Resultaten bekijken" at bounding box center [582, 217] width 462 height 23
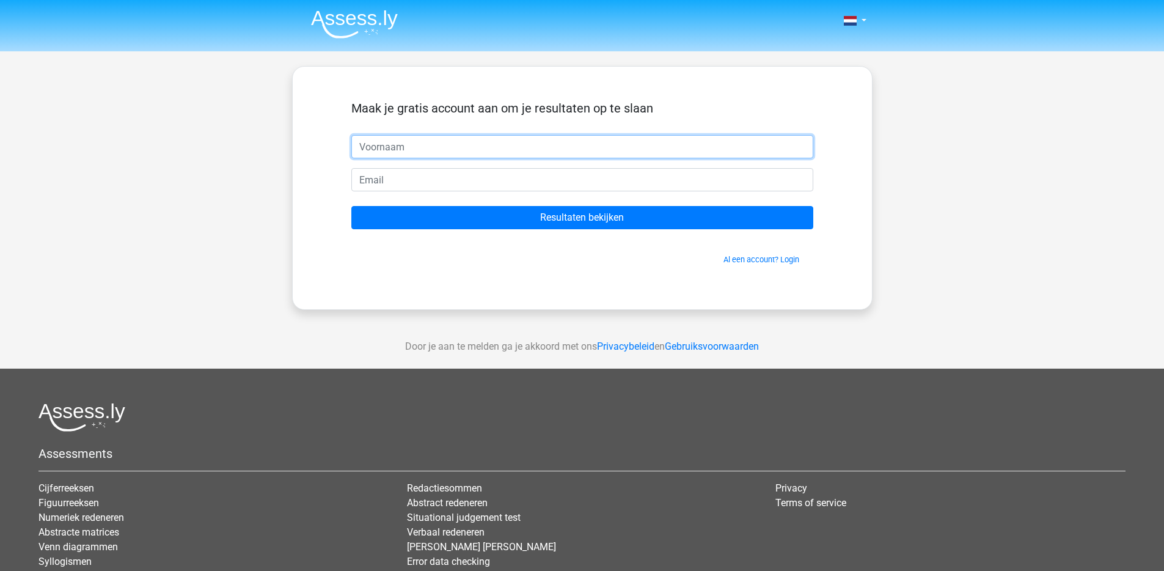
click at [494, 145] on input "text" at bounding box center [582, 146] width 462 height 23
type input "rthsf"
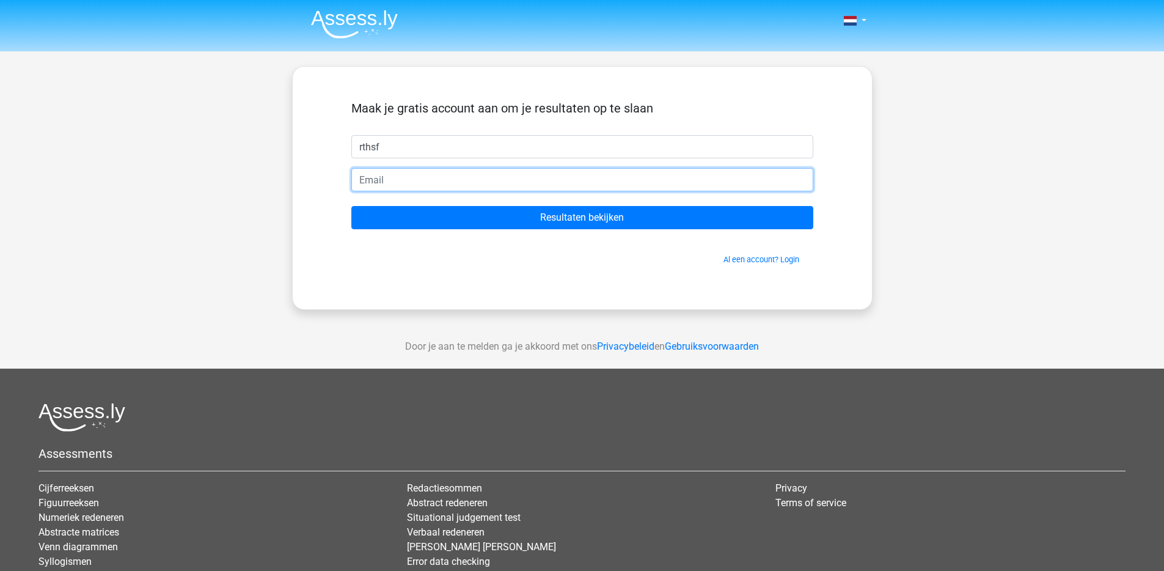
click at [500, 186] on input "email" at bounding box center [582, 179] width 462 height 23
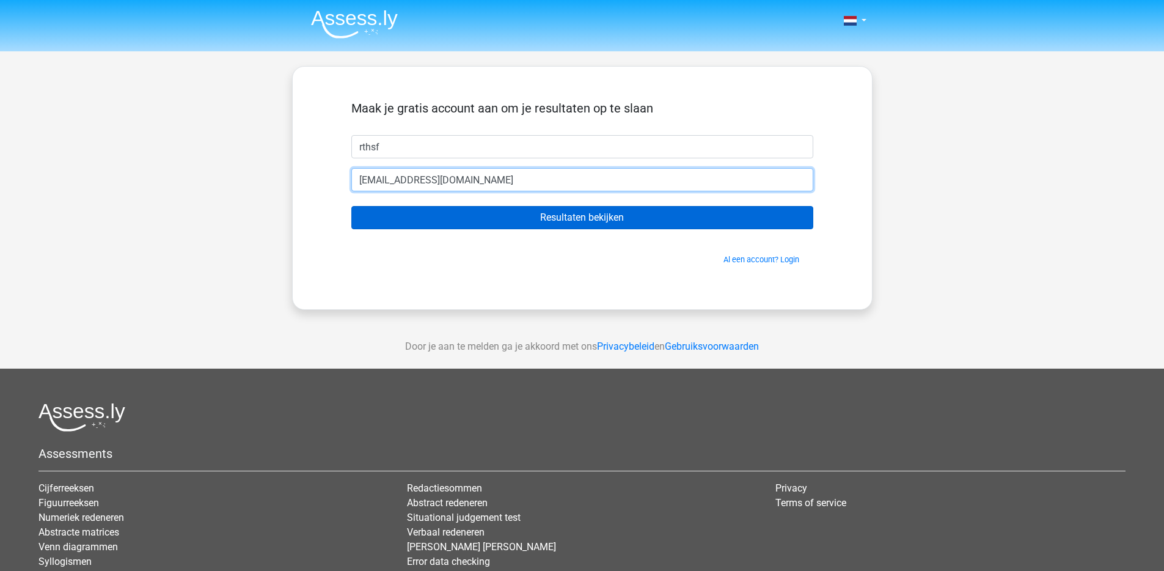
type input "[EMAIL_ADDRESS][DOMAIN_NAME]"
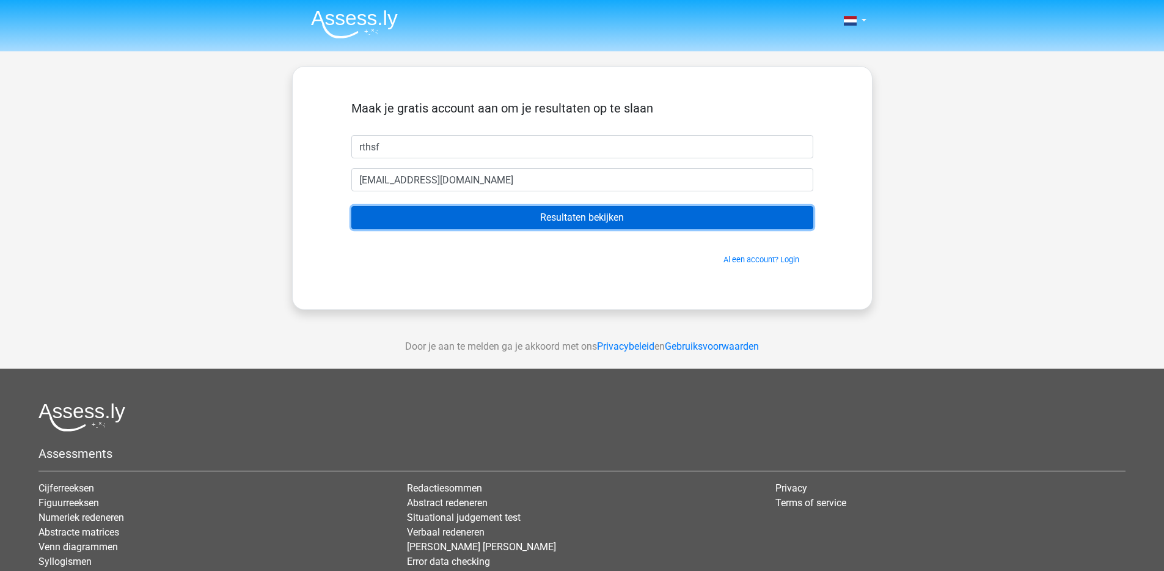
click at [561, 215] on input "Resultaten bekijken" at bounding box center [582, 217] width 462 height 23
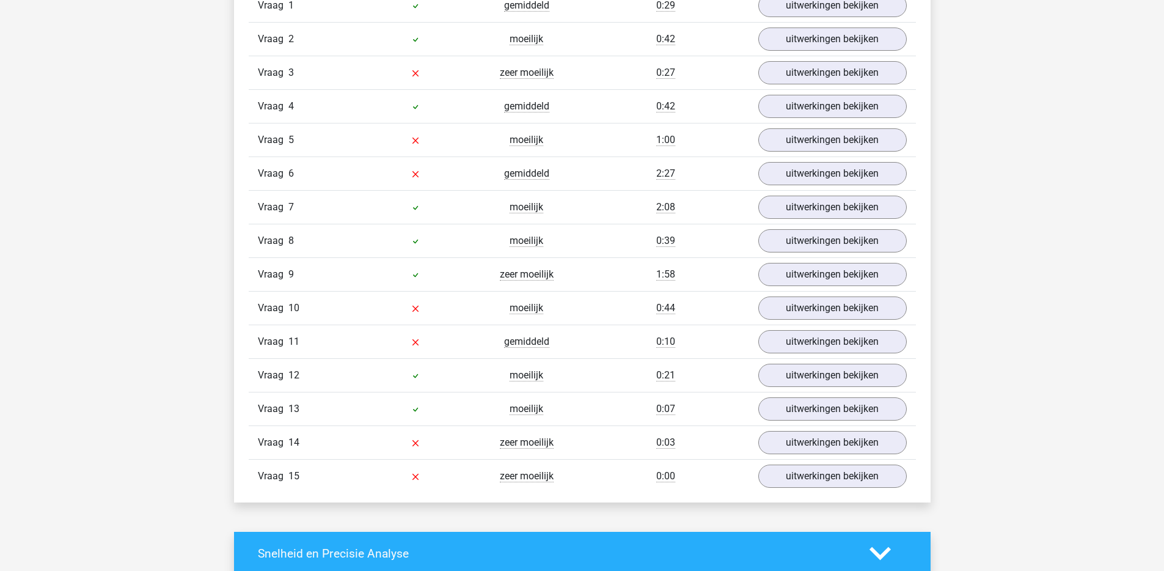
scroll to position [1448, 0]
click at [870, 281] on link "uitwerkingen bekijken" at bounding box center [832, 275] width 170 height 27
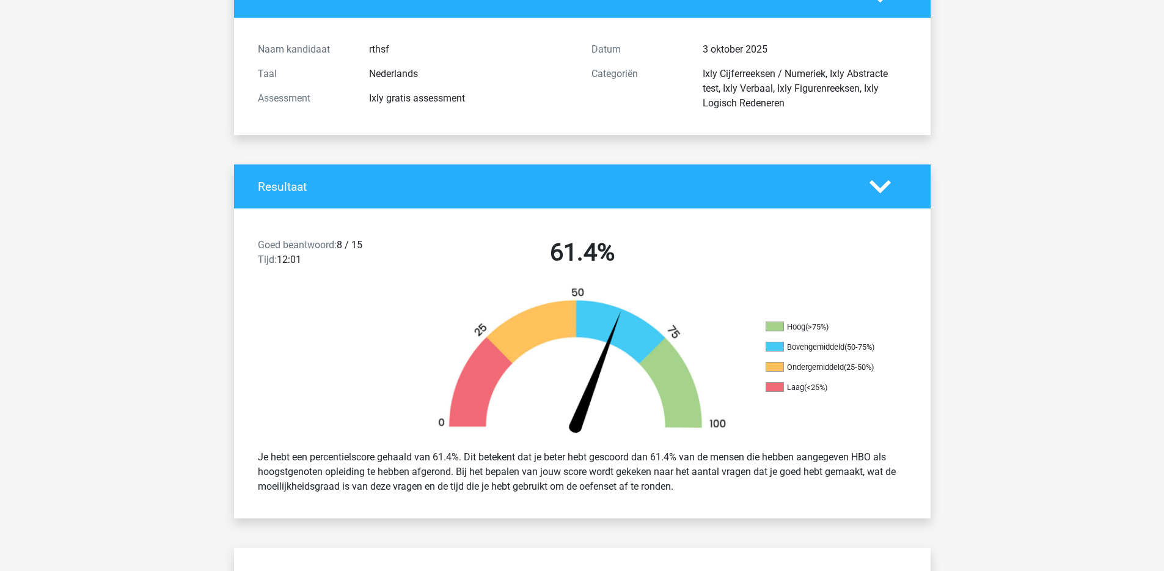
scroll to position [153, 0]
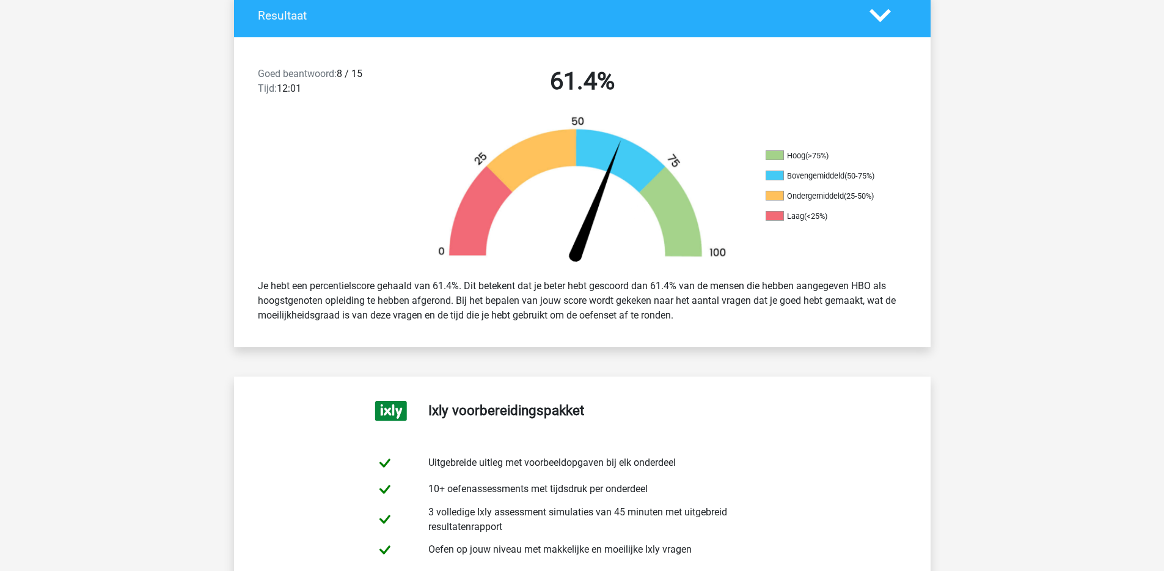
scroll to position [275, 0]
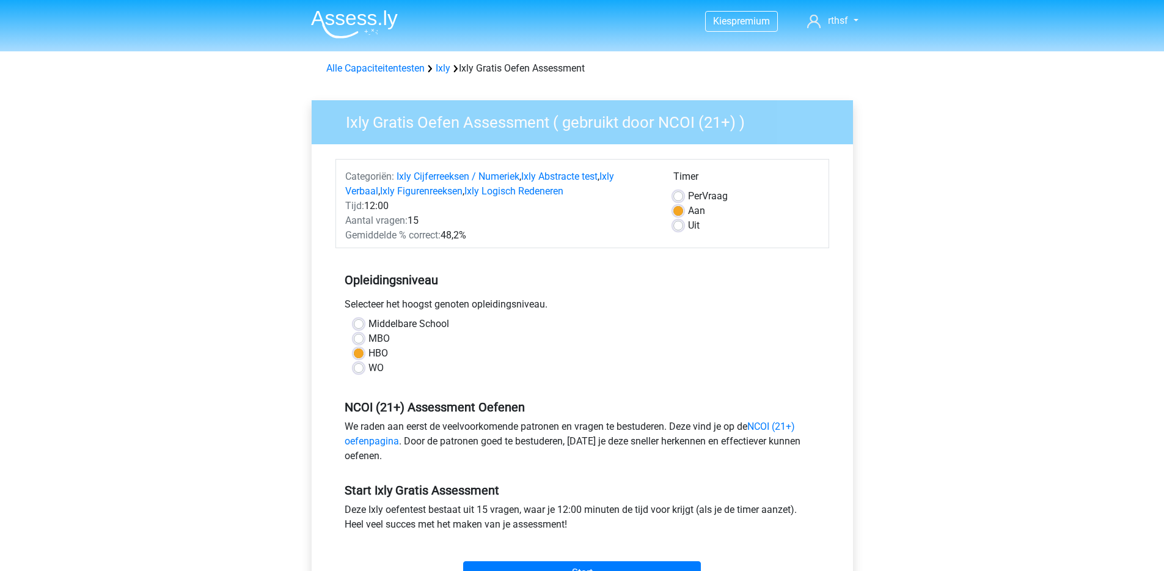
scroll to position [147, 0]
